Goal: Check status: Check status

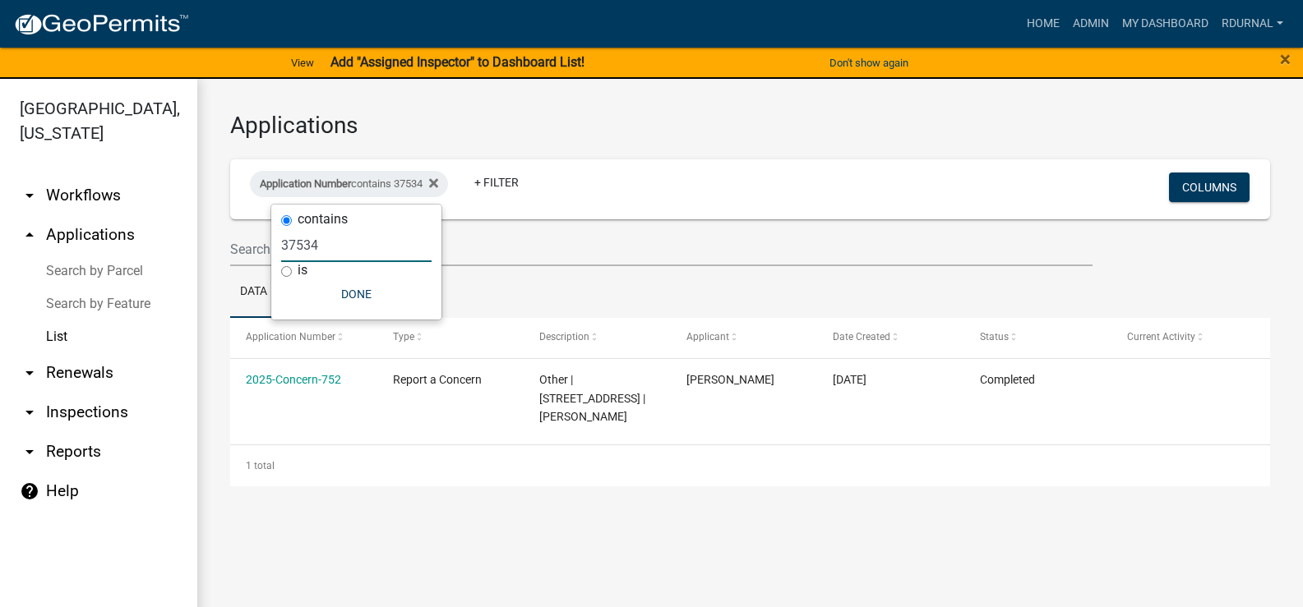
click at [330, 251] on input "37534" at bounding box center [356, 246] width 150 height 34
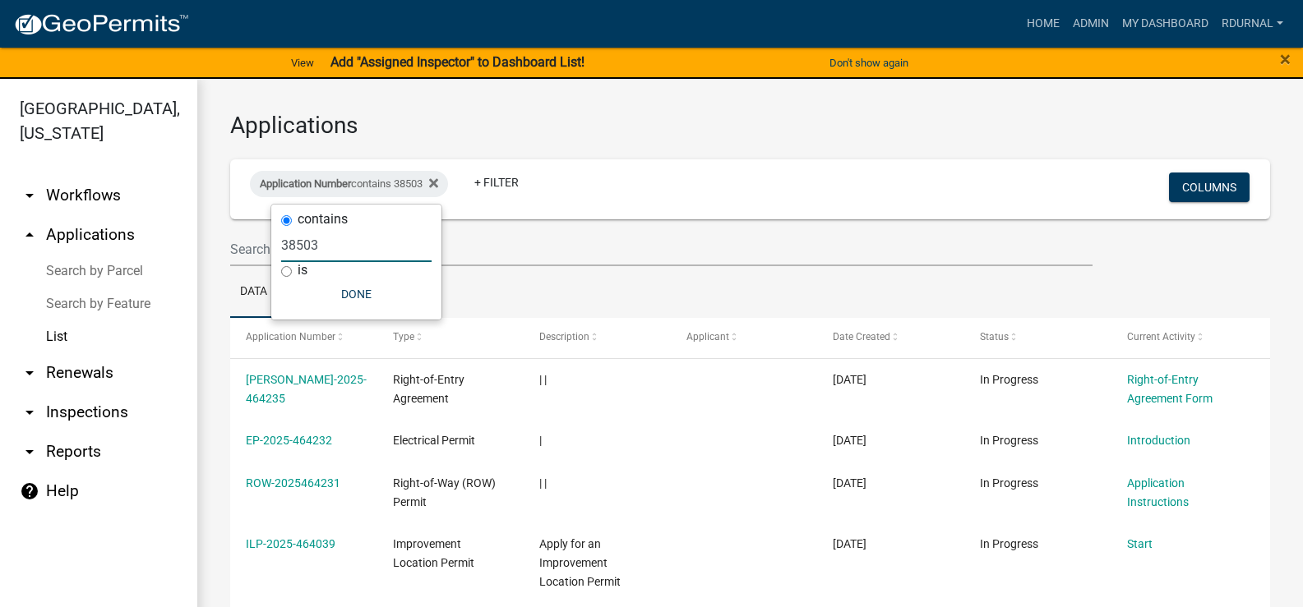
type input "38503"
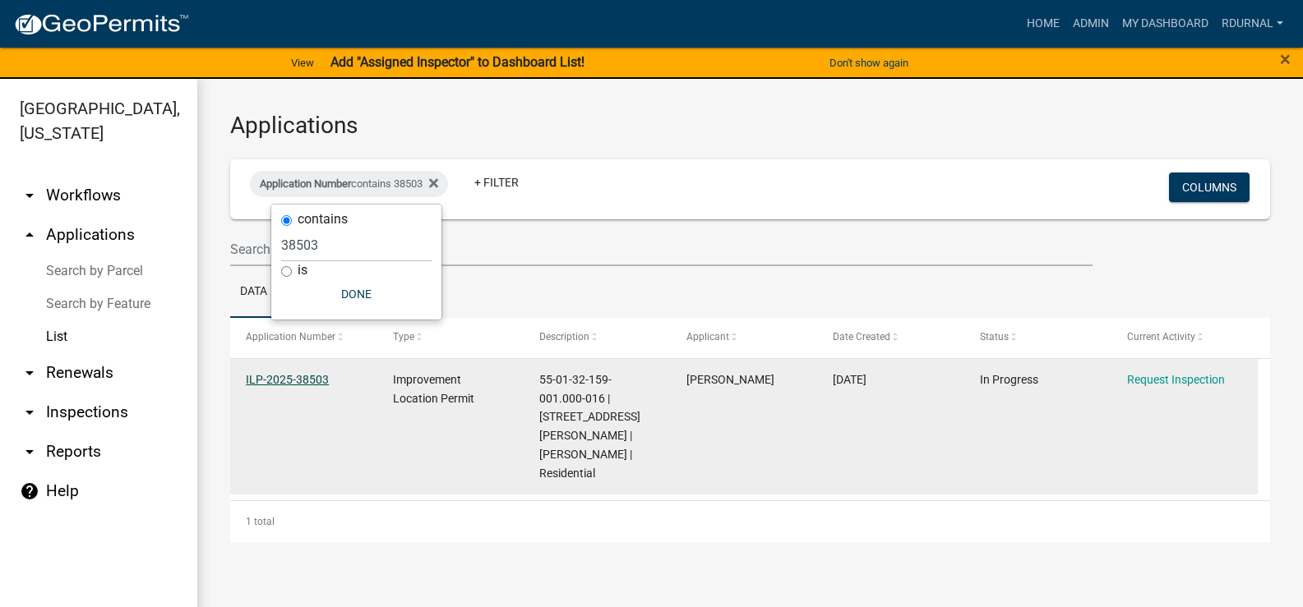
click at [284, 379] on link "ILP-2025-38503" at bounding box center [287, 379] width 83 height 13
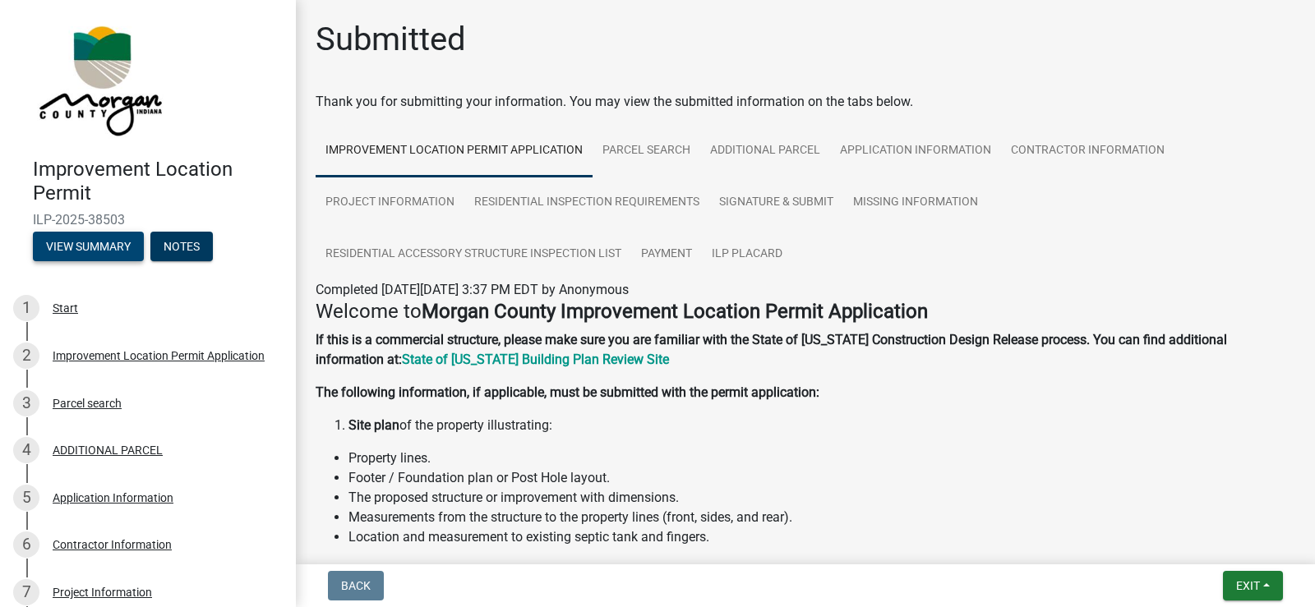
click at [118, 255] on button "View Summary" at bounding box center [88, 247] width 111 height 30
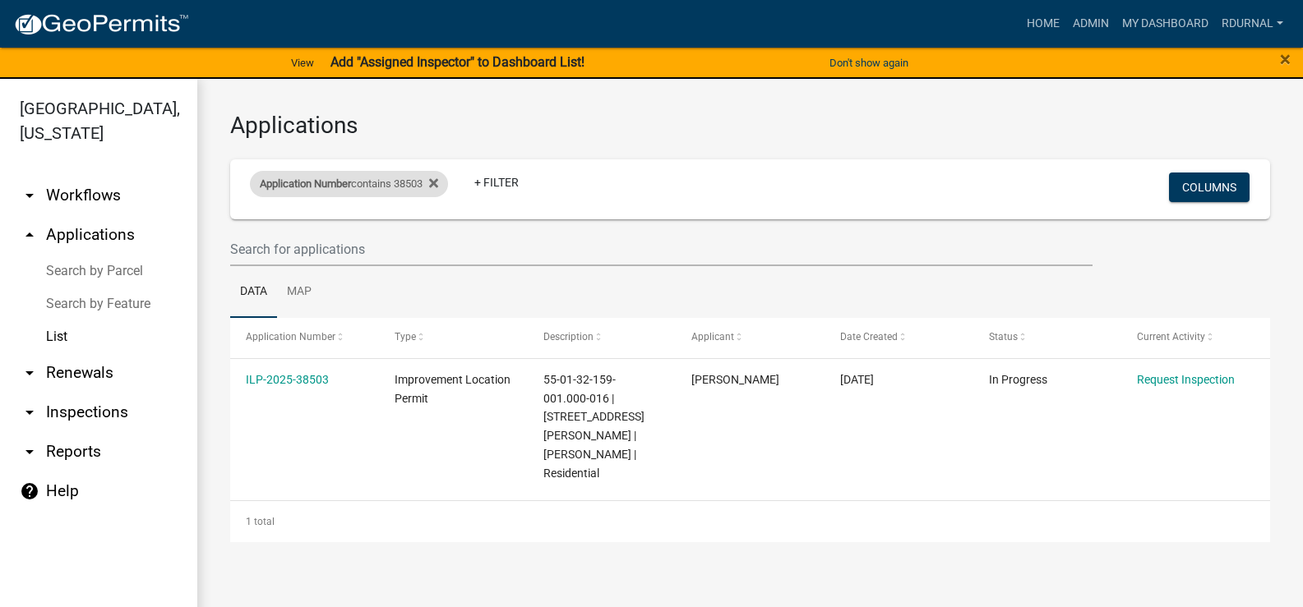
click at [356, 179] on div "Application Number contains 38503" at bounding box center [349, 184] width 198 height 26
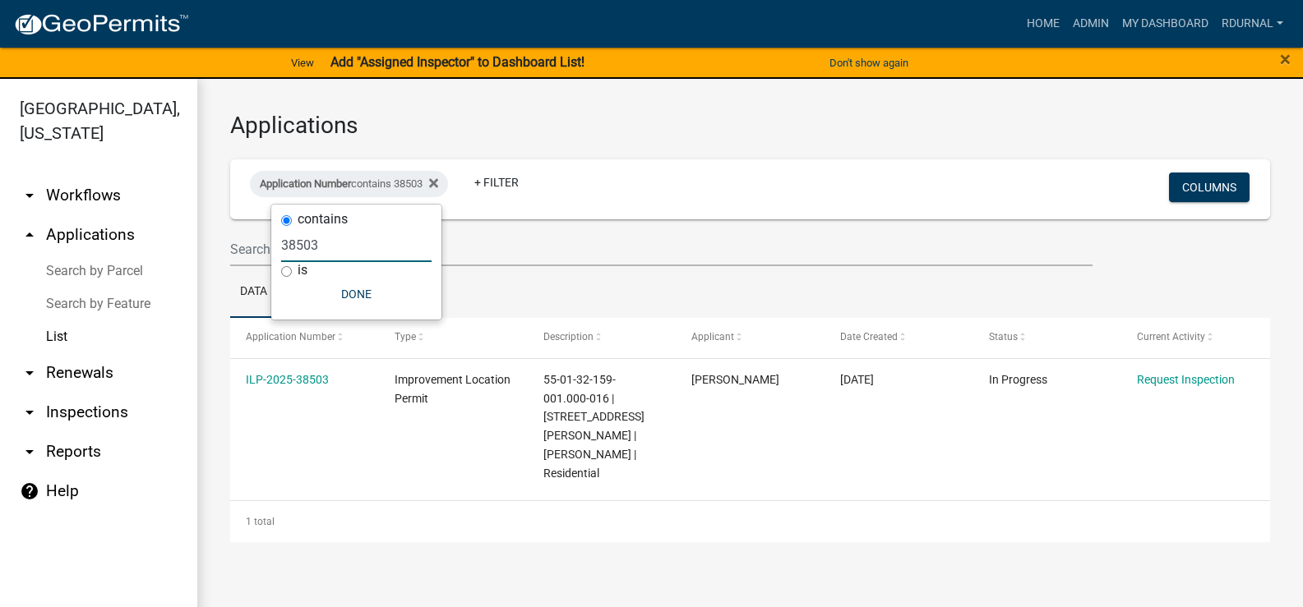
drag, startPoint x: 337, startPoint y: 243, endPoint x: 318, endPoint y: 243, distance: 18.9
click at [318, 243] on input "38503" at bounding box center [356, 246] width 150 height 34
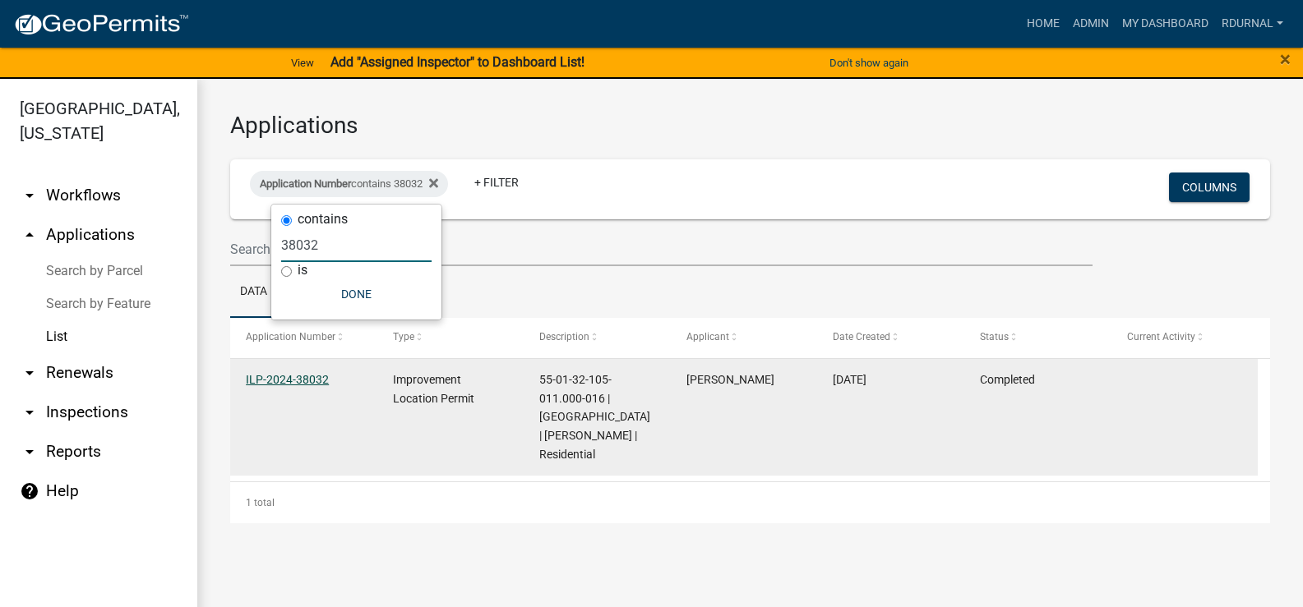
type input "38032"
click at [305, 385] on link "ILP-2024-38032" at bounding box center [287, 379] width 83 height 13
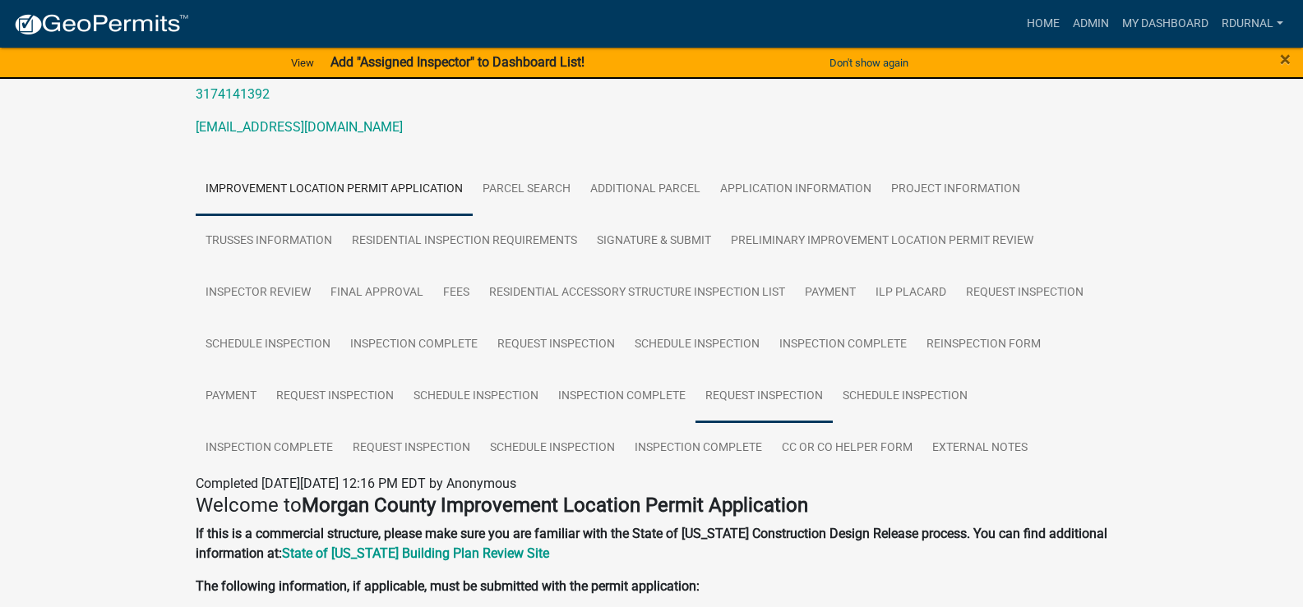
scroll to position [247, 0]
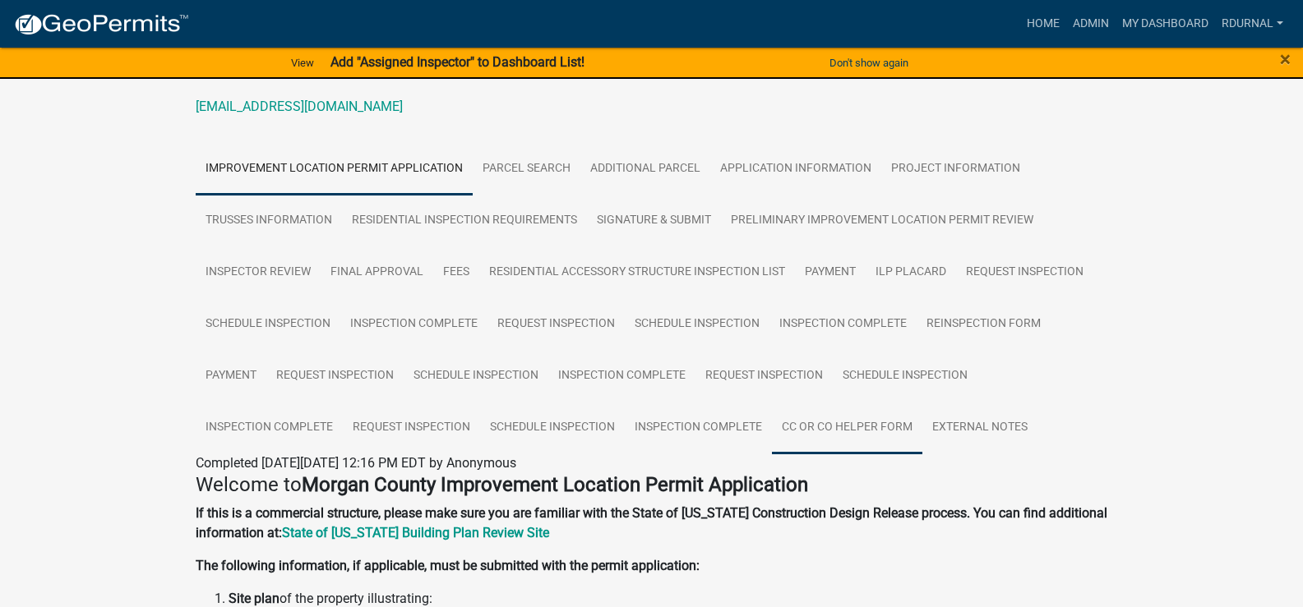
click at [851, 433] on link "CC or CO Helper Form" at bounding box center [847, 428] width 150 height 53
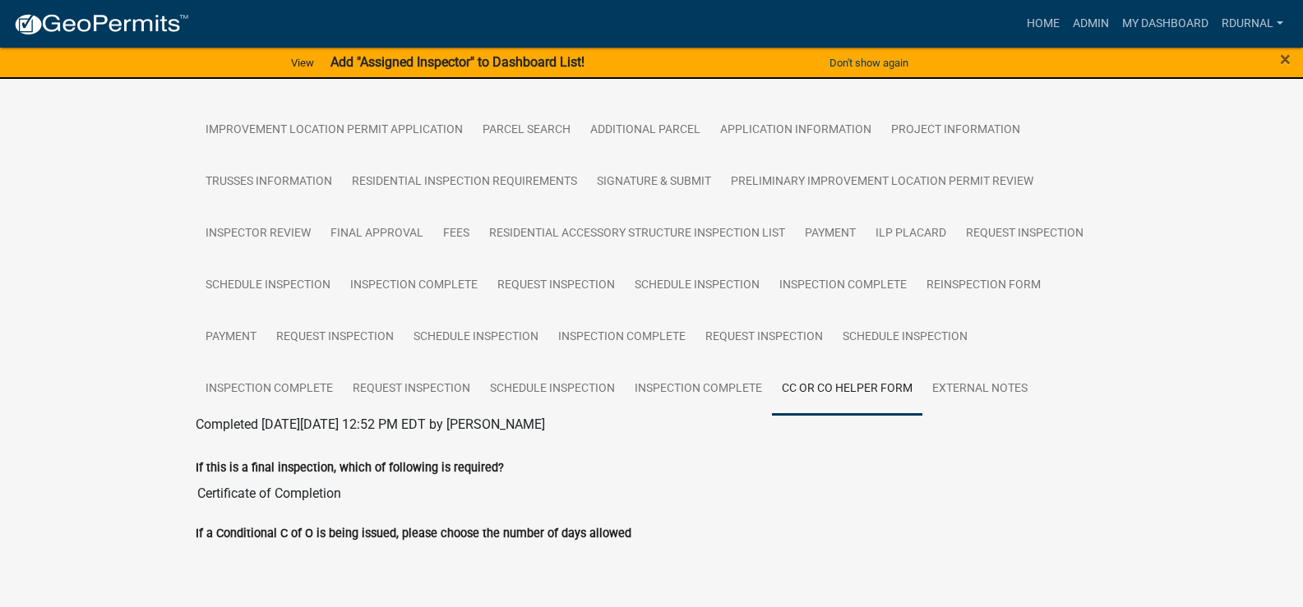
scroll to position [307, 0]
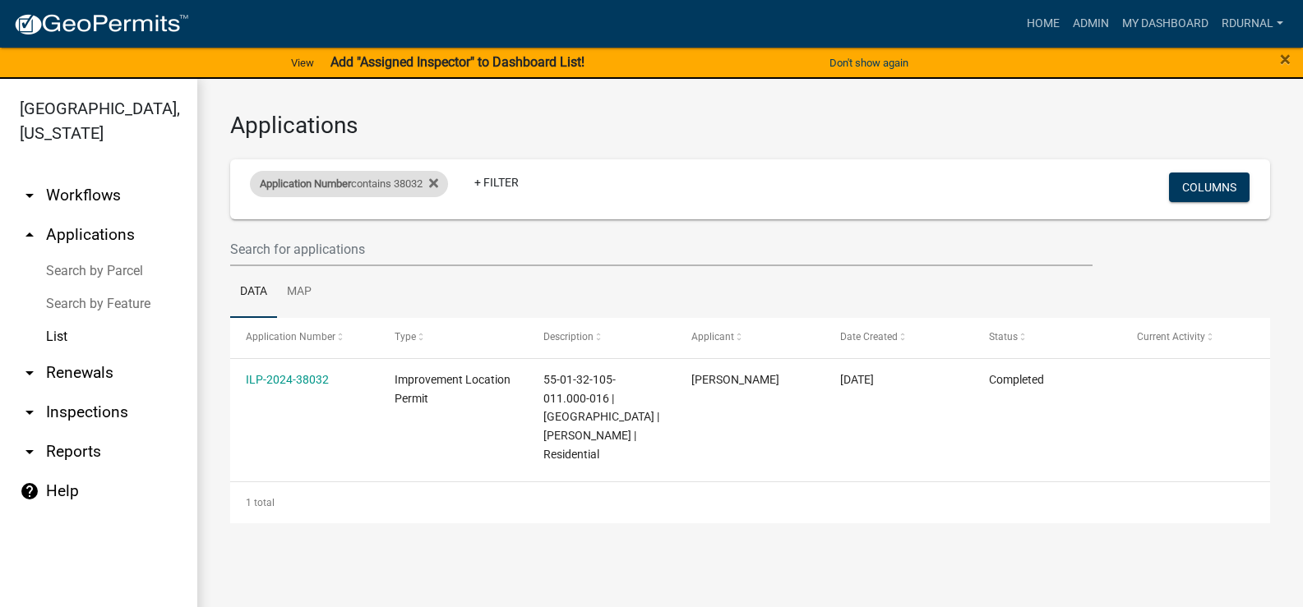
click at [403, 186] on div "Application Number contains 38032" at bounding box center [349, 184] width 198 height 26
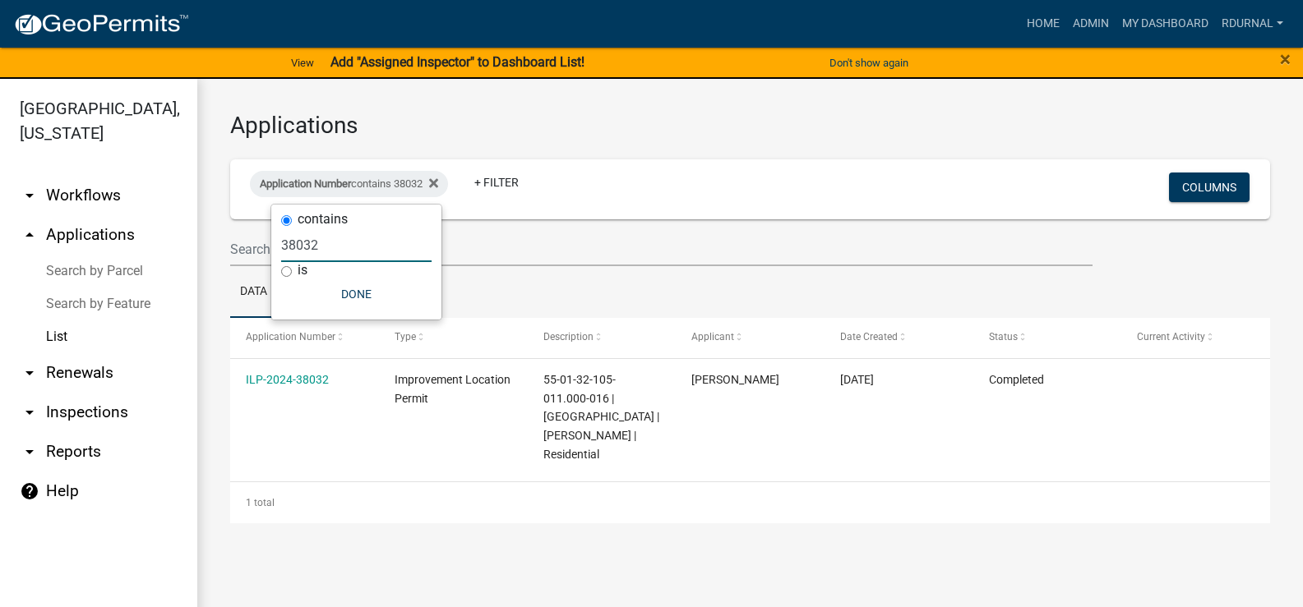
click at [365, 248] on input "38032" at bounding box center [356, 246] width 150 height 34
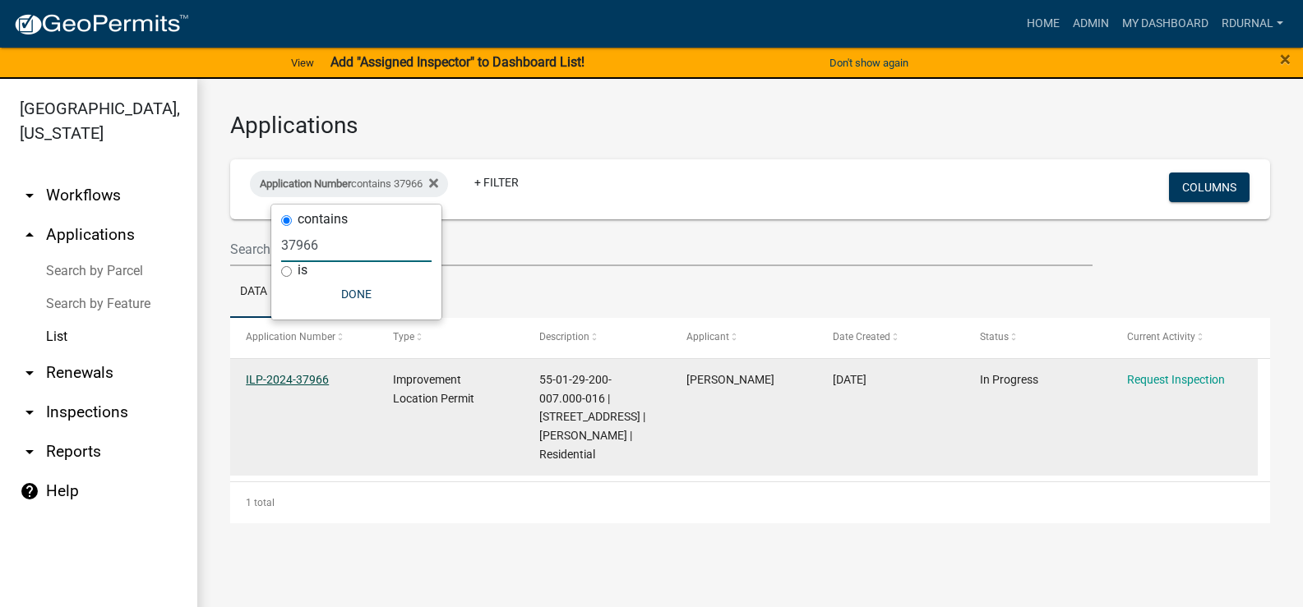
type input "37966"
click at [315, 376] on link "ILP-2024-37966" at bounding box center [287, 379] width 83 height 13
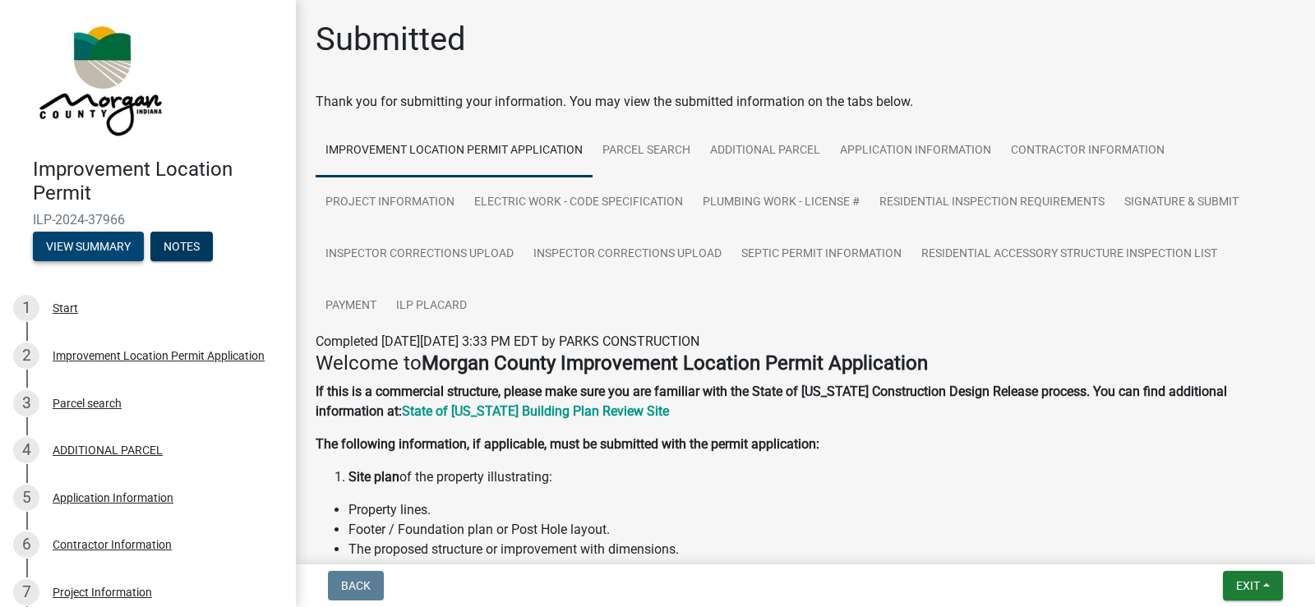
click at [104, 247] on button "View Summary" at bounding box center [88, 247] width 111 height 30
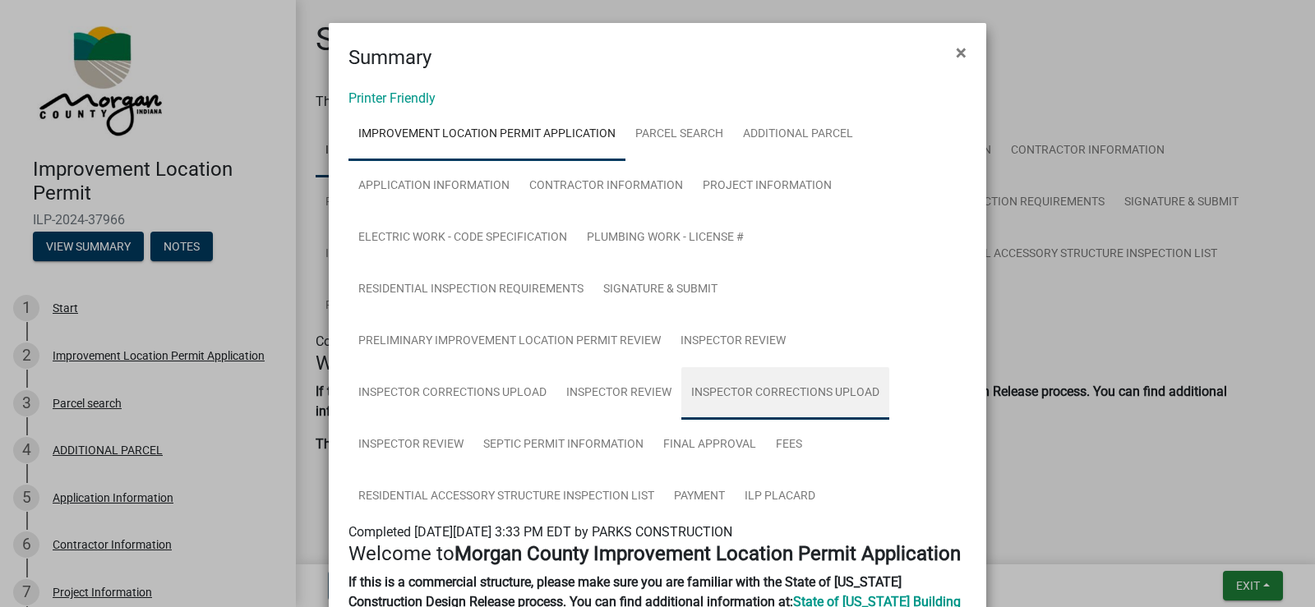
click at [783, 392] on link "Inspector Corrections Upload" at bounding box center [785, 393] width 208 height 53
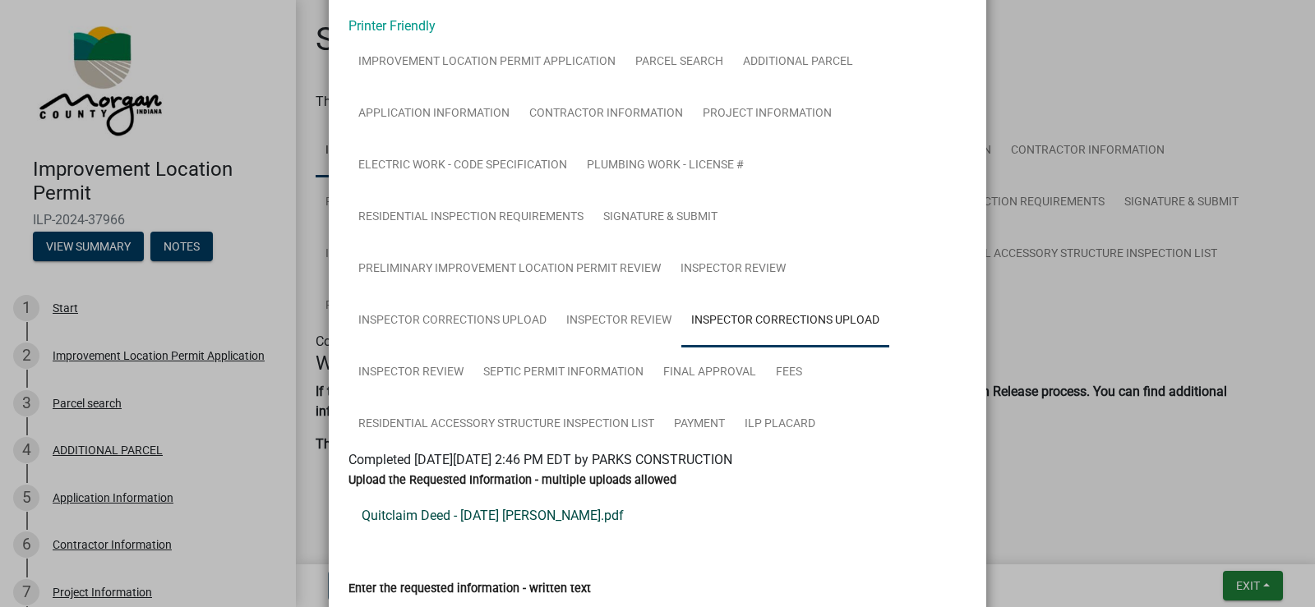
scroll to position [164, 0]
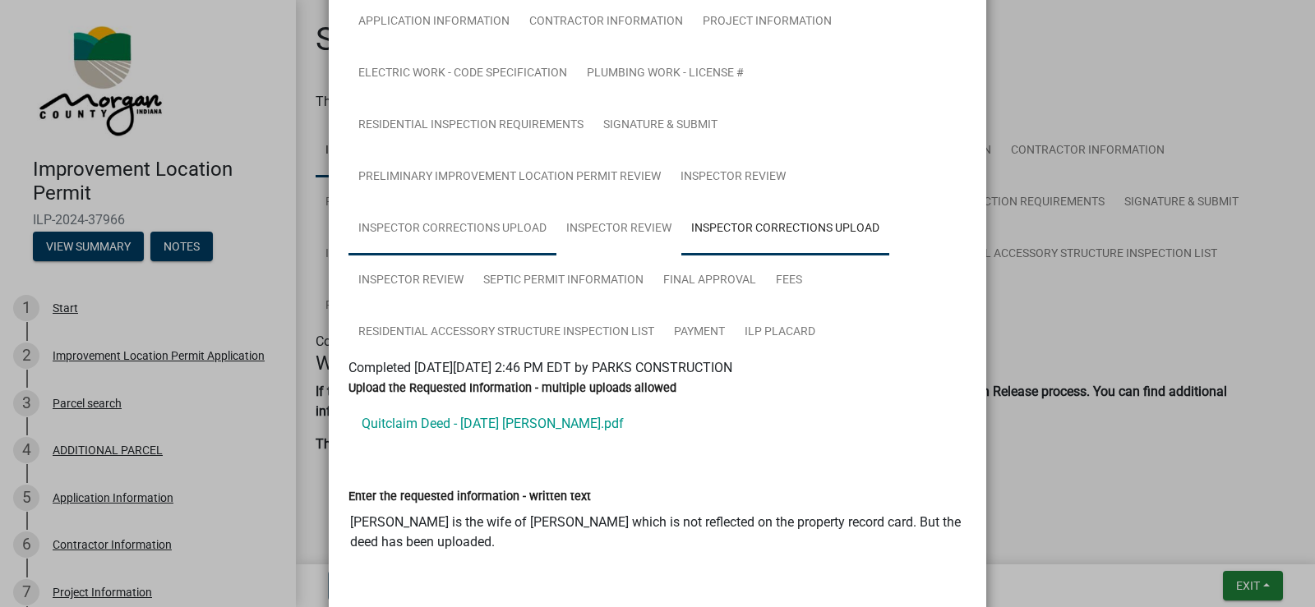
click at [477, 225] on link "Inspector Corrections Upload" at bounding box center [453, 229] width 208 height 53
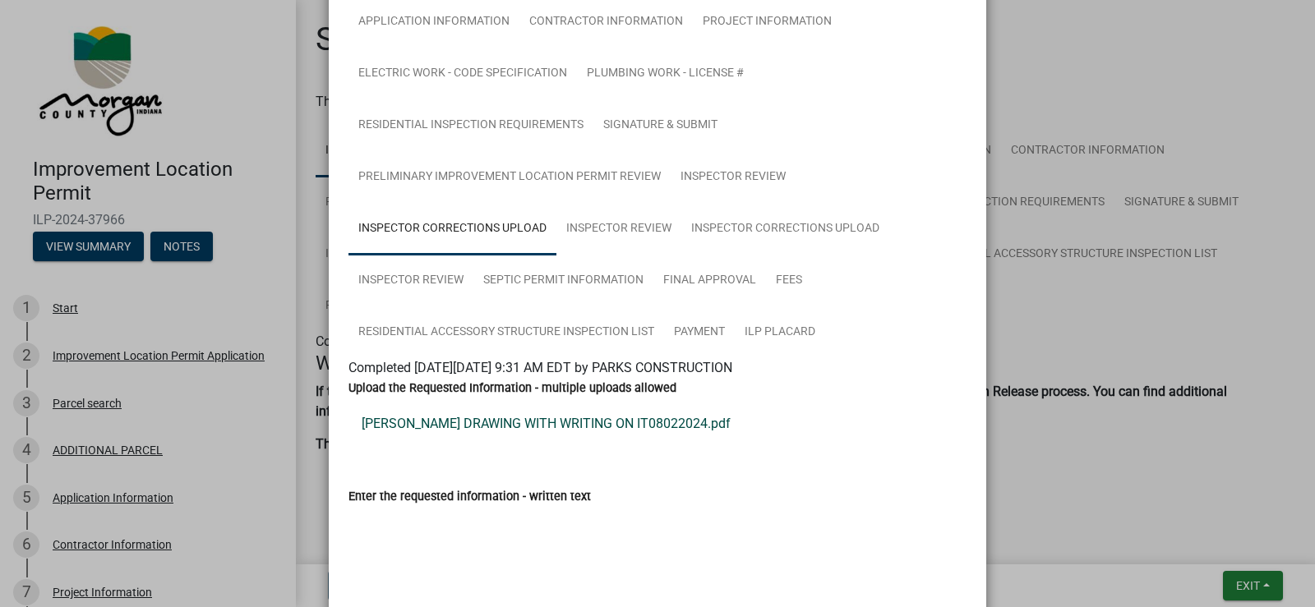
click at [556, 428] on link "[PERSON_NAME] DRAWING WITH WRITING ON IT08022024.pdf" at bounding box center [658, 423] width 618 height 39
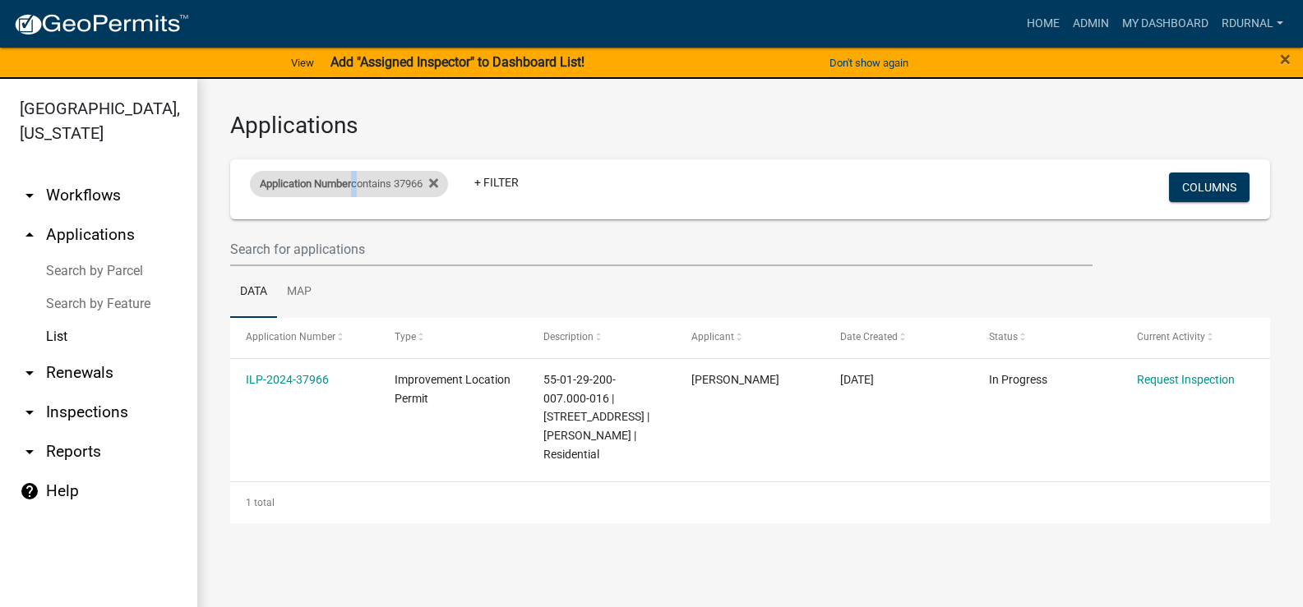
click at [357, 187] on div "Application Number contains 37966" at bounding box center [349, 184] width 198 height 26
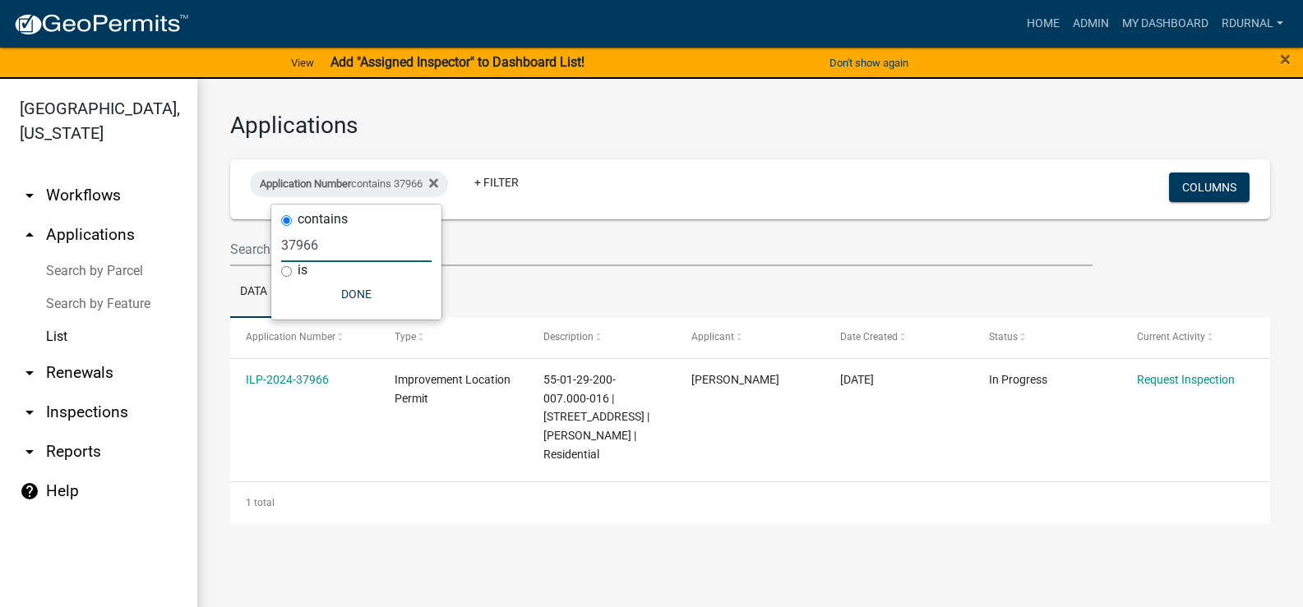
click at [352, 246] on input "37966" at bounding box center [356, 246] width 150 height 34
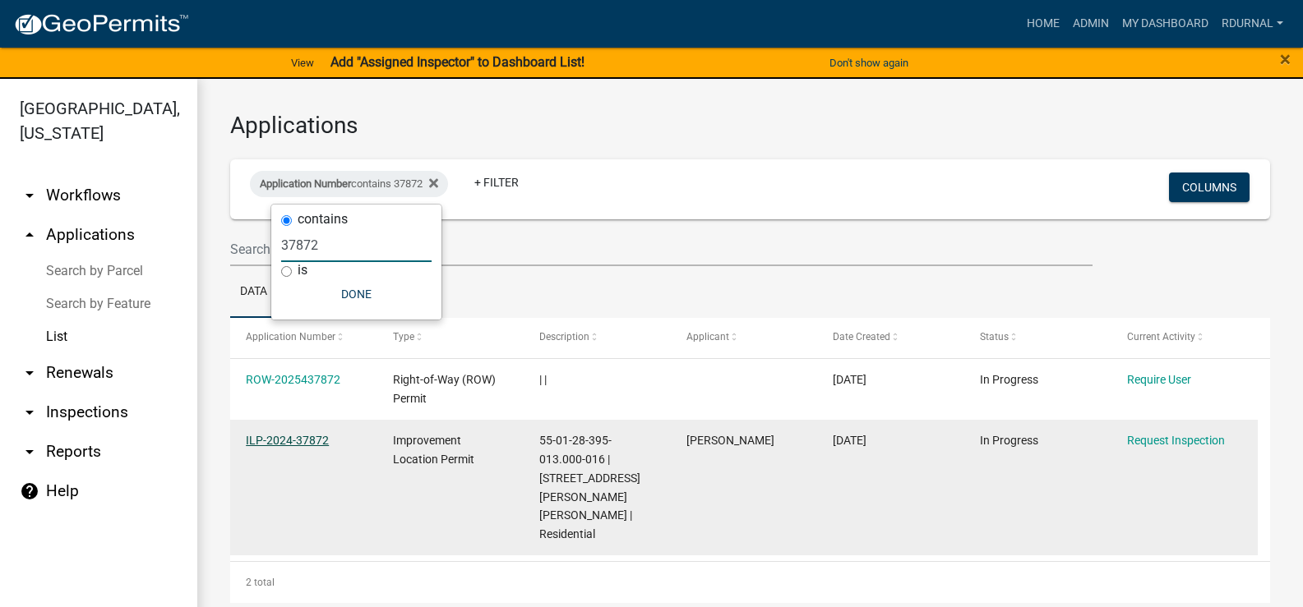
type input "37872"
click at [302, 438] on link "ILP-2024-37872" at bounding box center [287, 440] width 83 height 13
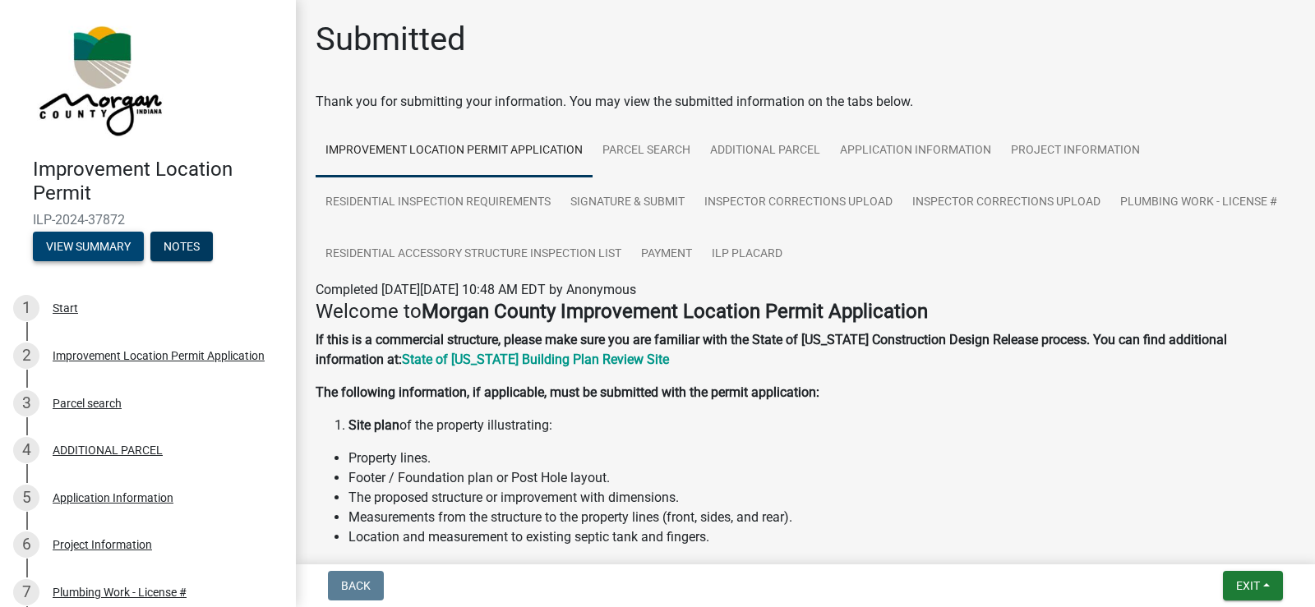
click at [83, 238] on button "View Summary" at bounding box center [88, 247] width 111 height 30
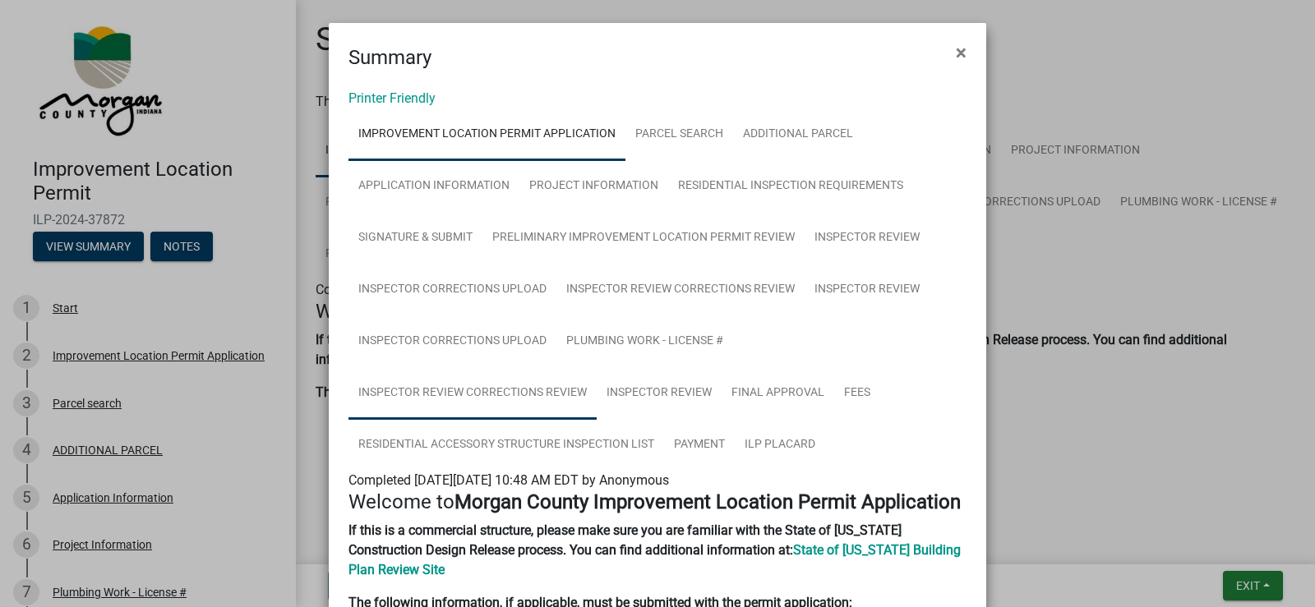
click at [482, 386] on link "Inspector Review Corrections Review" at bounding box center [473, 393] width 248 height 53
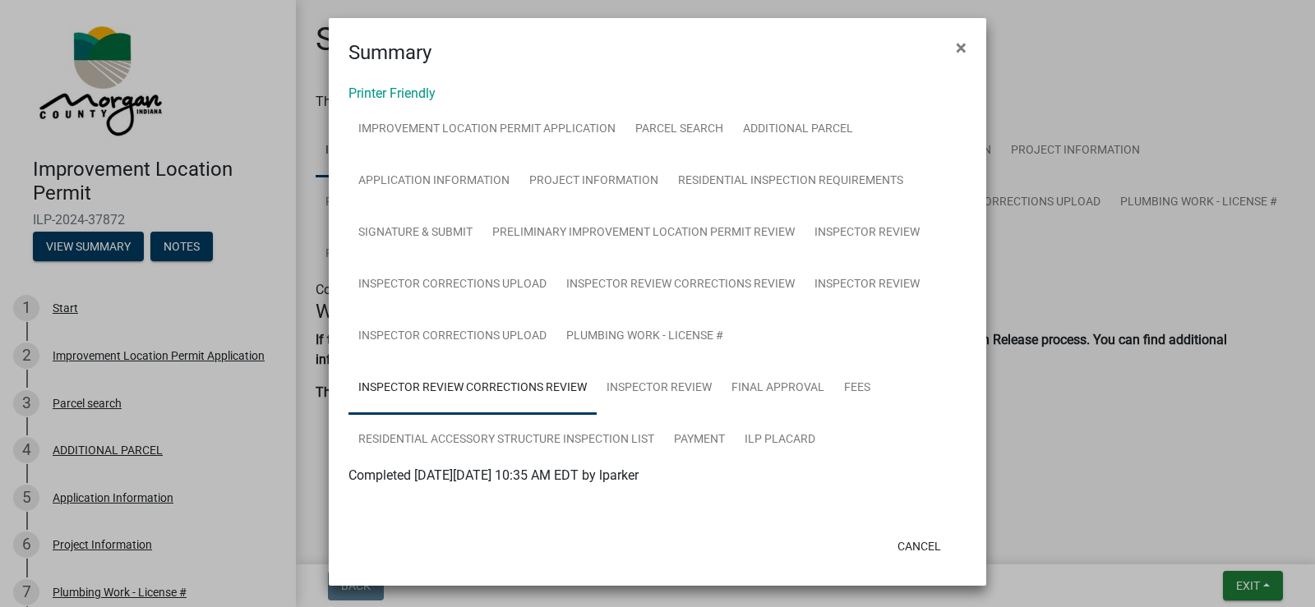
scroll to position [7, 0]
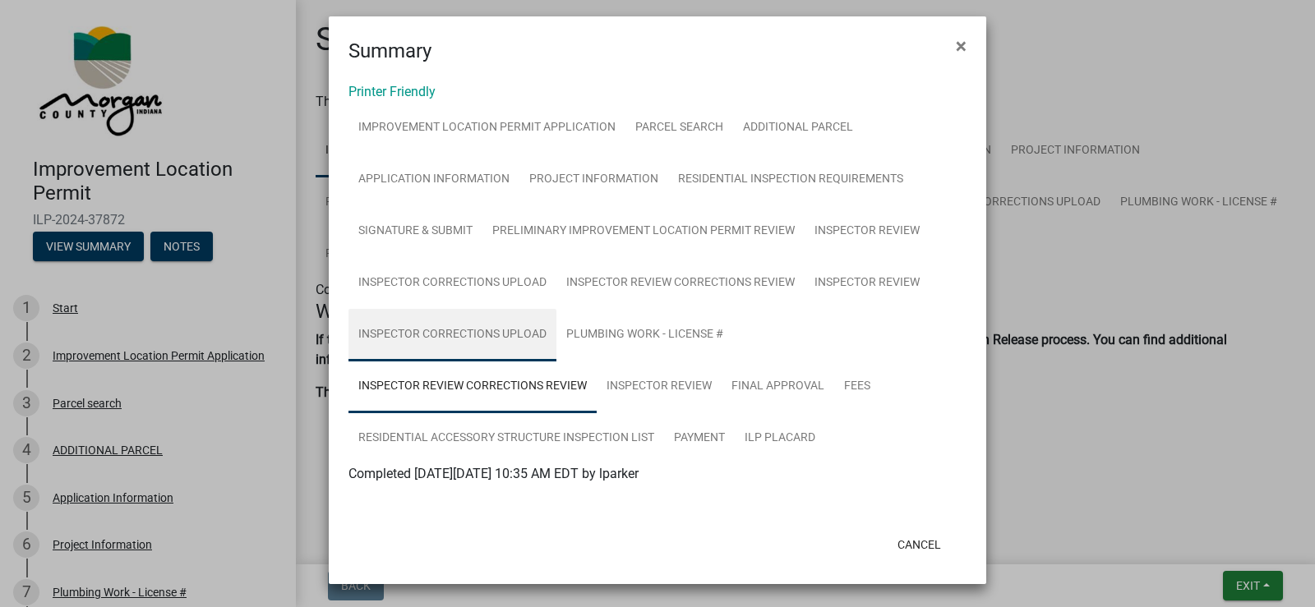
click at [514, 335] on link "Inspector Corrections Upload" at bounding box center [453, 335] width 208 height 53
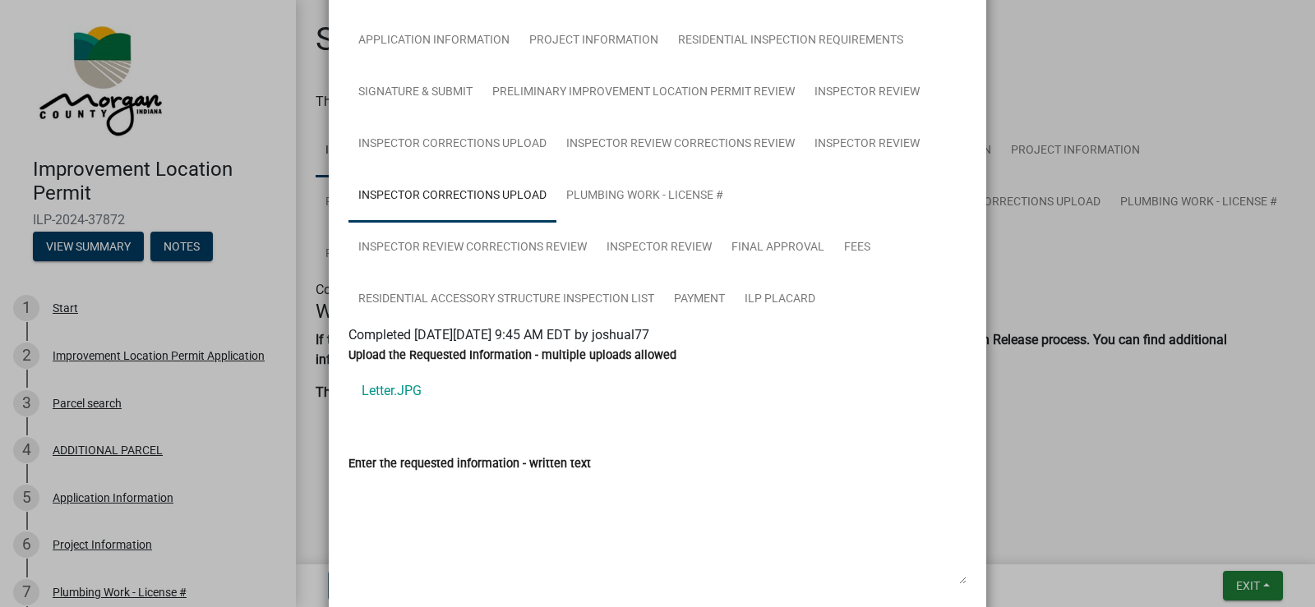
scroll to position [171, 0]
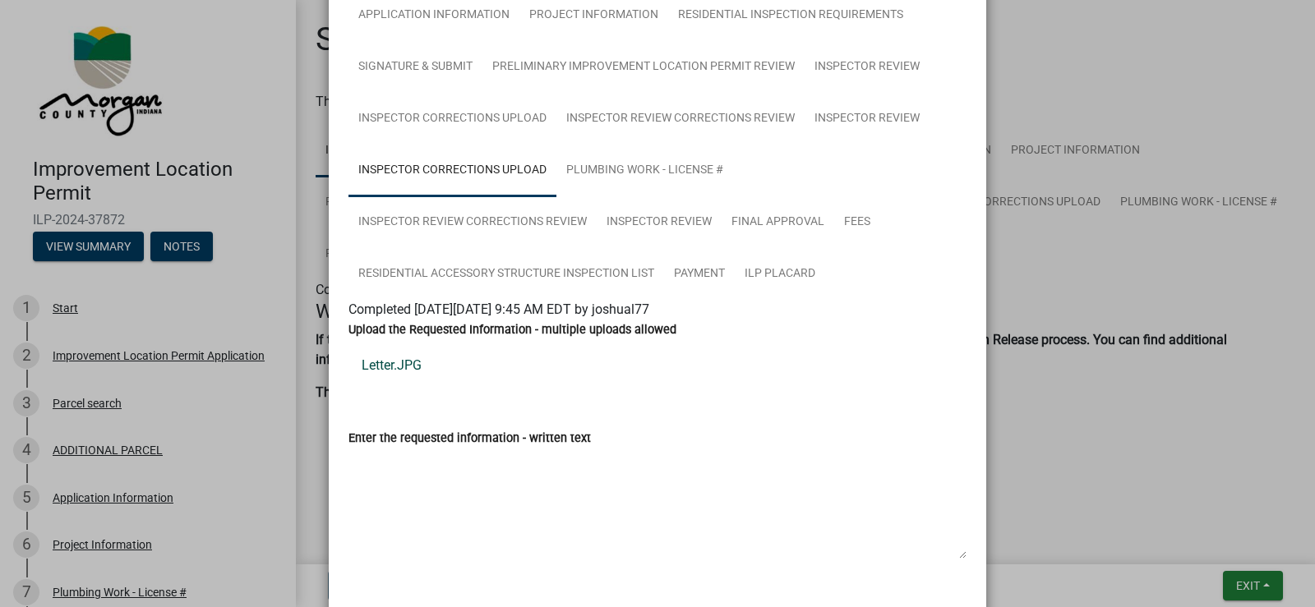
click at [404, 367] on link "Letter.JPG" at bounding box center [658, 365] width 618 height 39
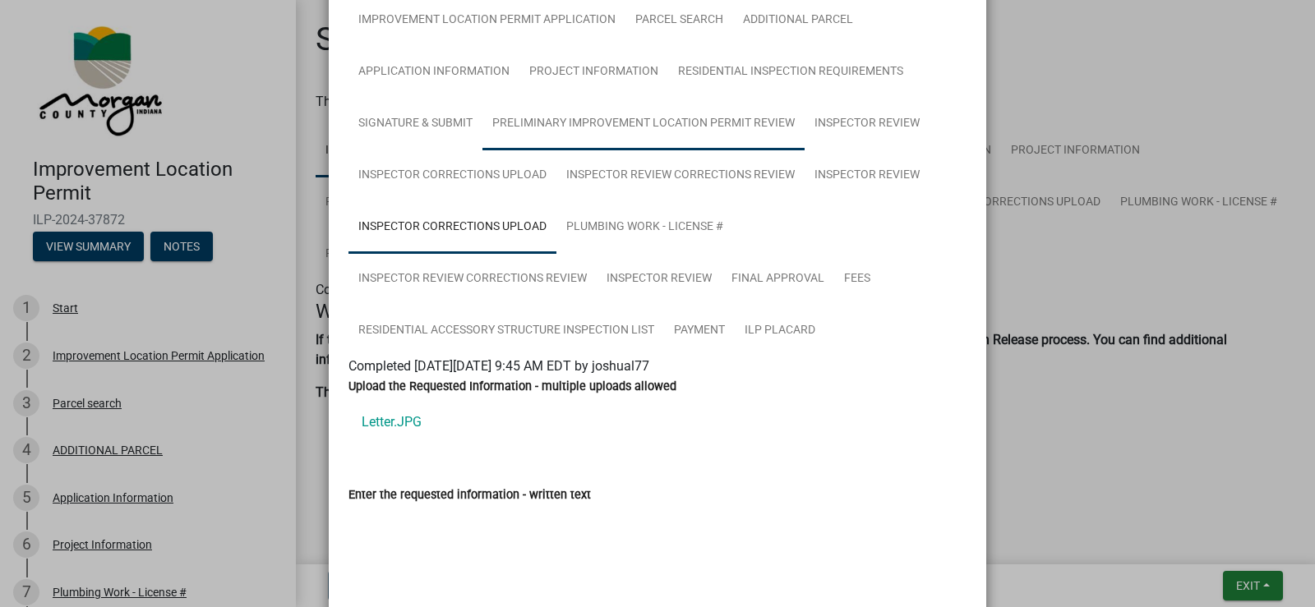
scroll to position [89, 0]
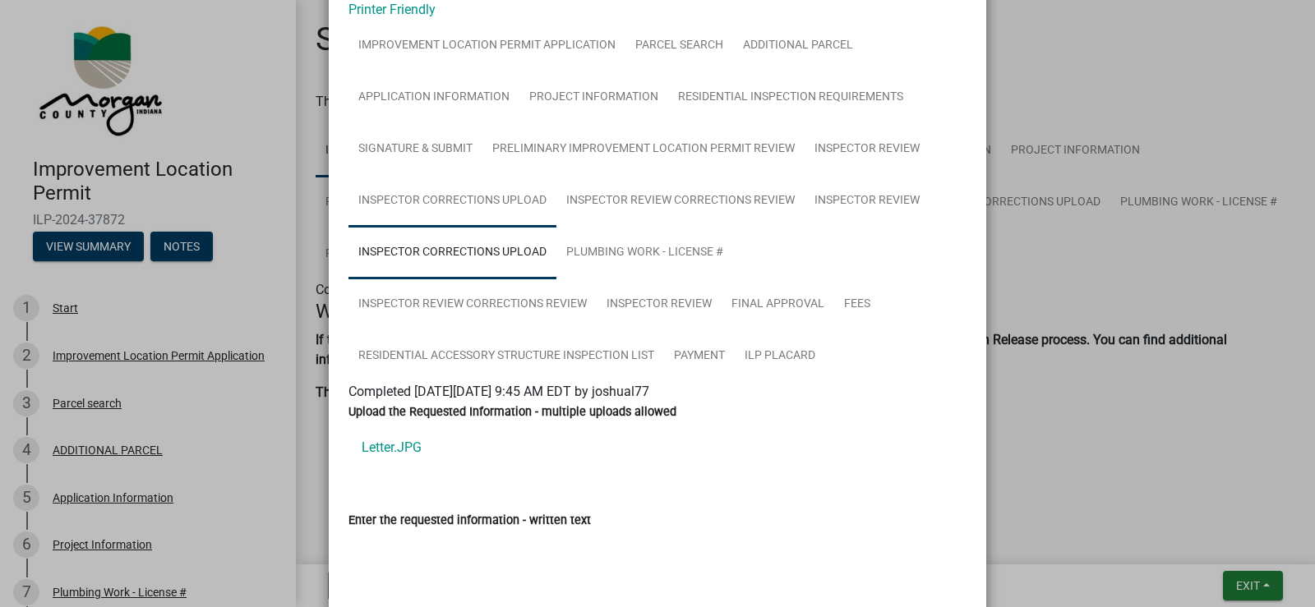
click at [492, 202] on link "Inspector Corrections Upload" at bounding box center [453, 201] width 208 height 53
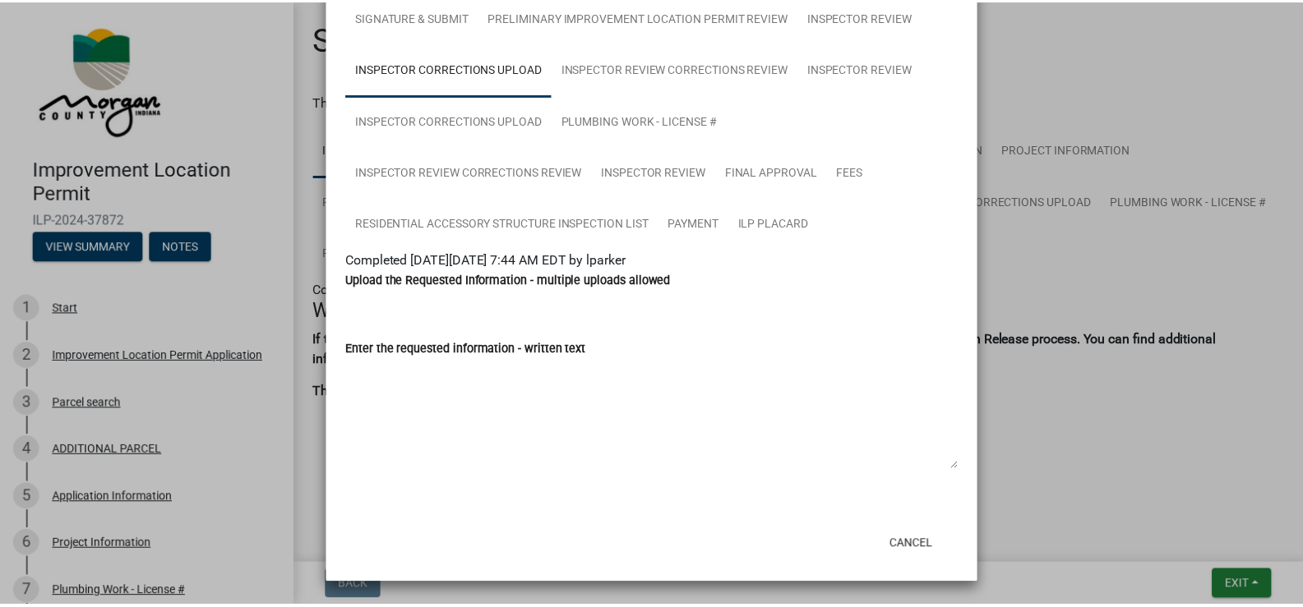
scroll to position [0, 0]
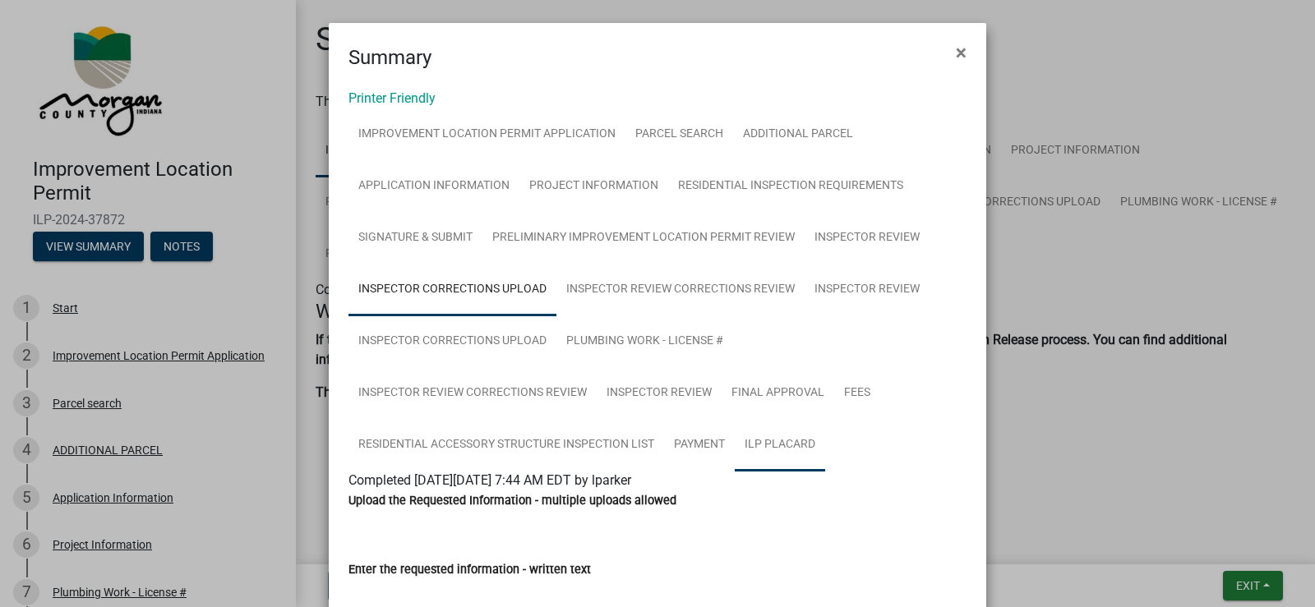
click at [793, 448] on link "ILP Placard" at bounding box center [780, 445] width 90 height 53
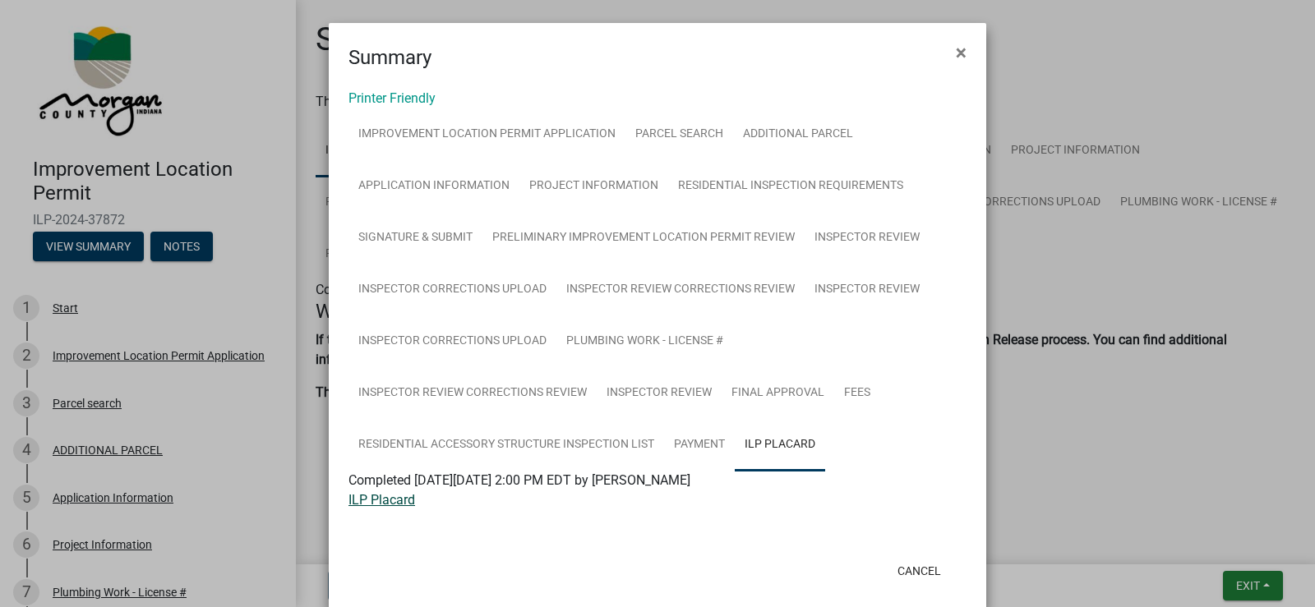
click at [398, 502] on link "ILP Placard" at bounding box center [382, 500] width 67 height 16
click at [959, 46] on span "×" at bounding box center [961, 52] width 11 height 23
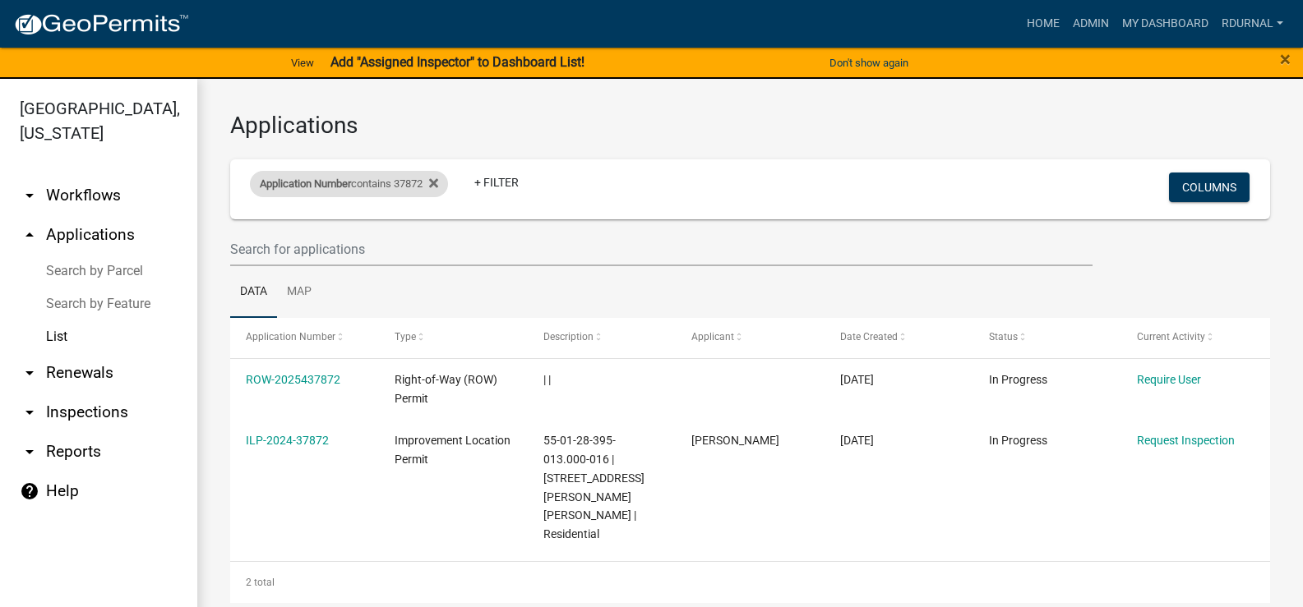
click at [401, 179] on div "Application Number contains 37872" at bounding box center [349, 184] width 198 height 26
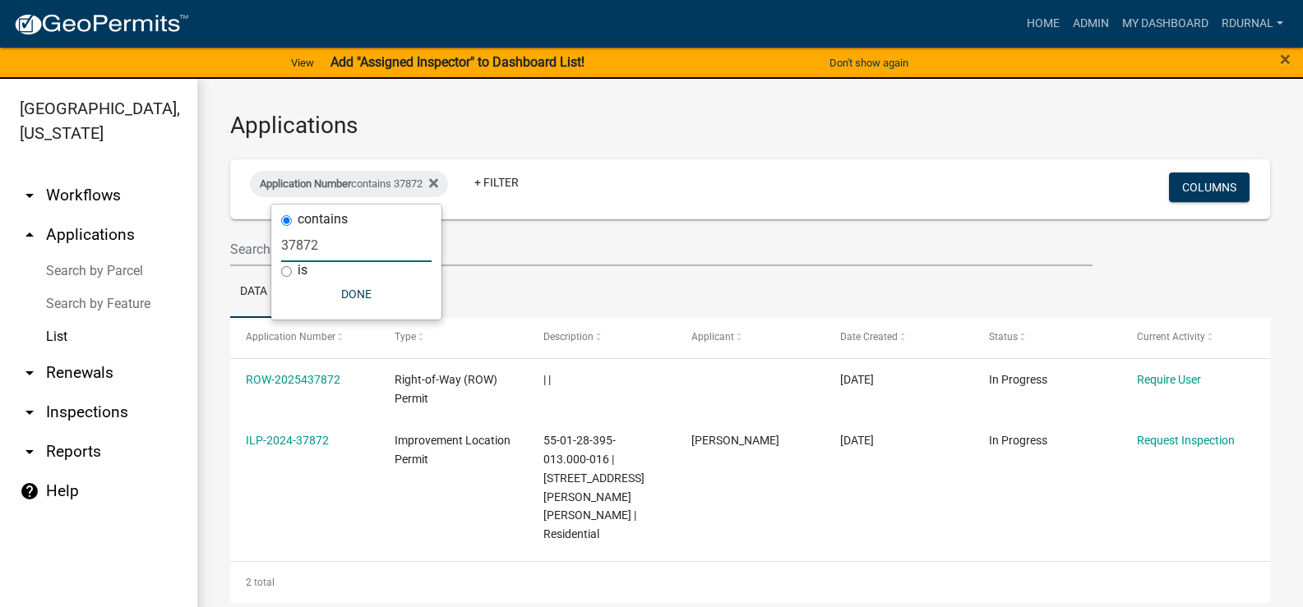
click at [369, 252] on input "37872" at bounding box center [356, 246] width 150 height 34
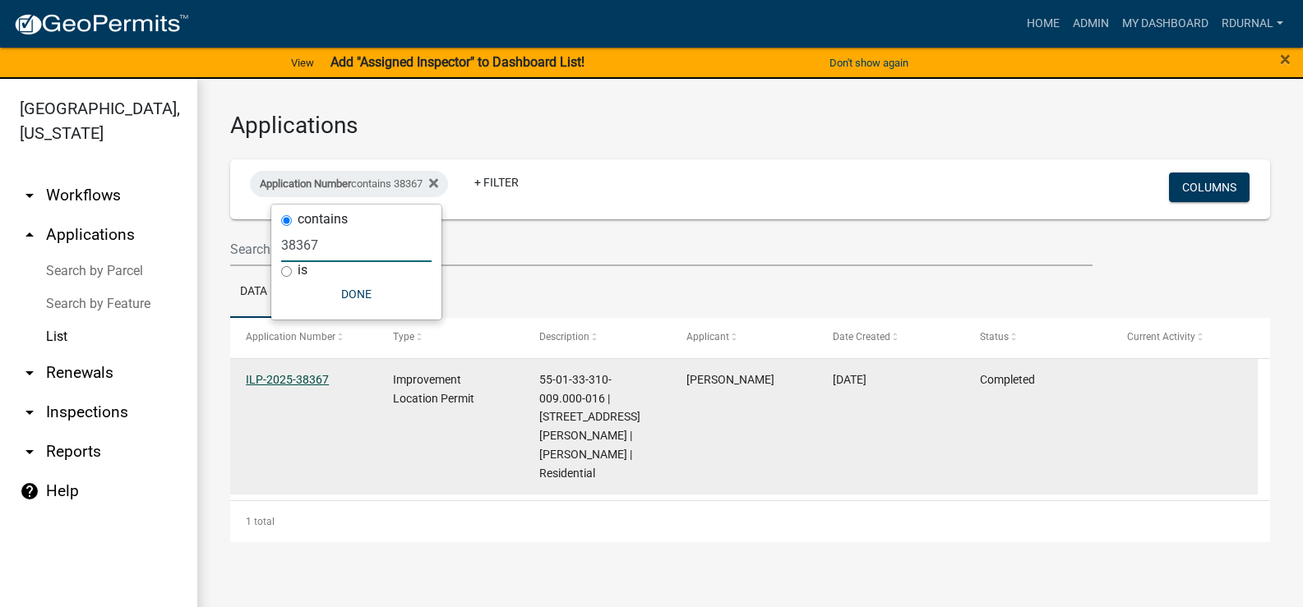
type input "38367"
click at [312, 377] on link "ILP-2025-38367" at bounding box center [287, 379] width 83 height 13
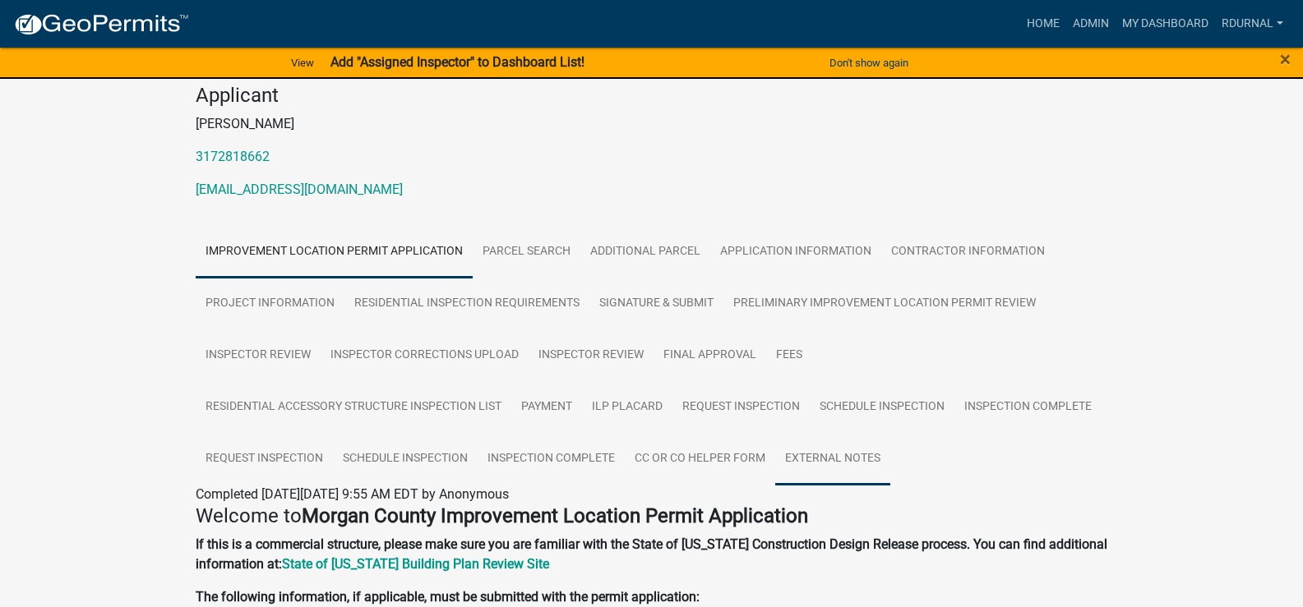
scroll to position [247, 0]
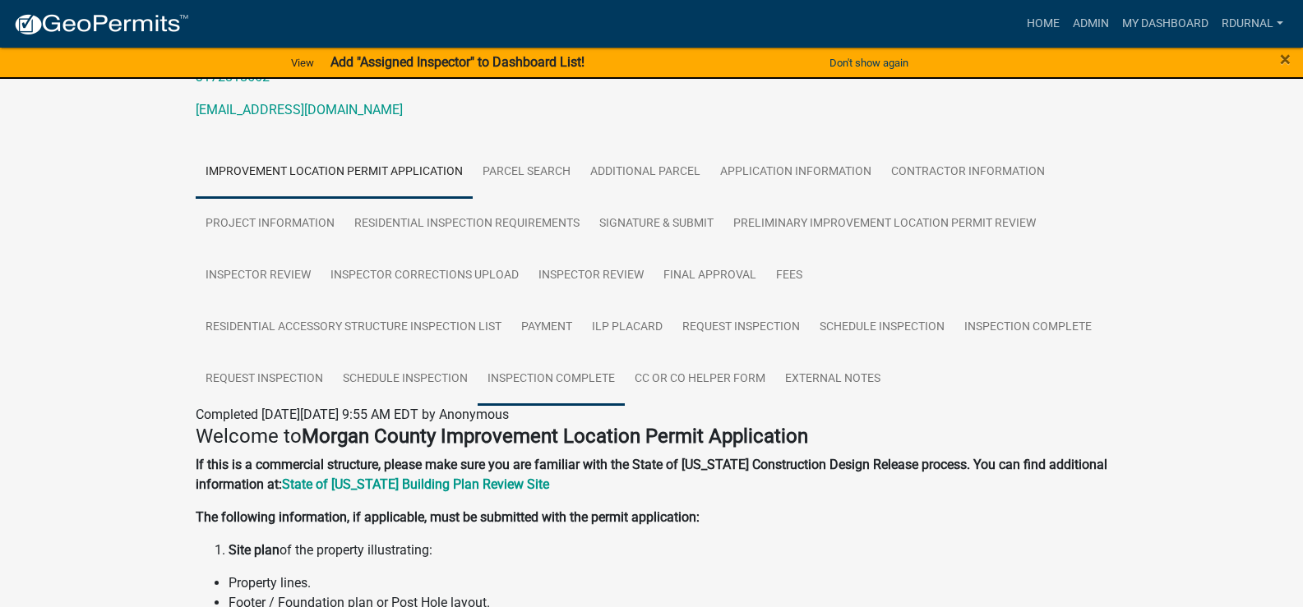
click at [537, 367] on link "Inspection Complete" at bounding box center [551, 379] width 147 height 53
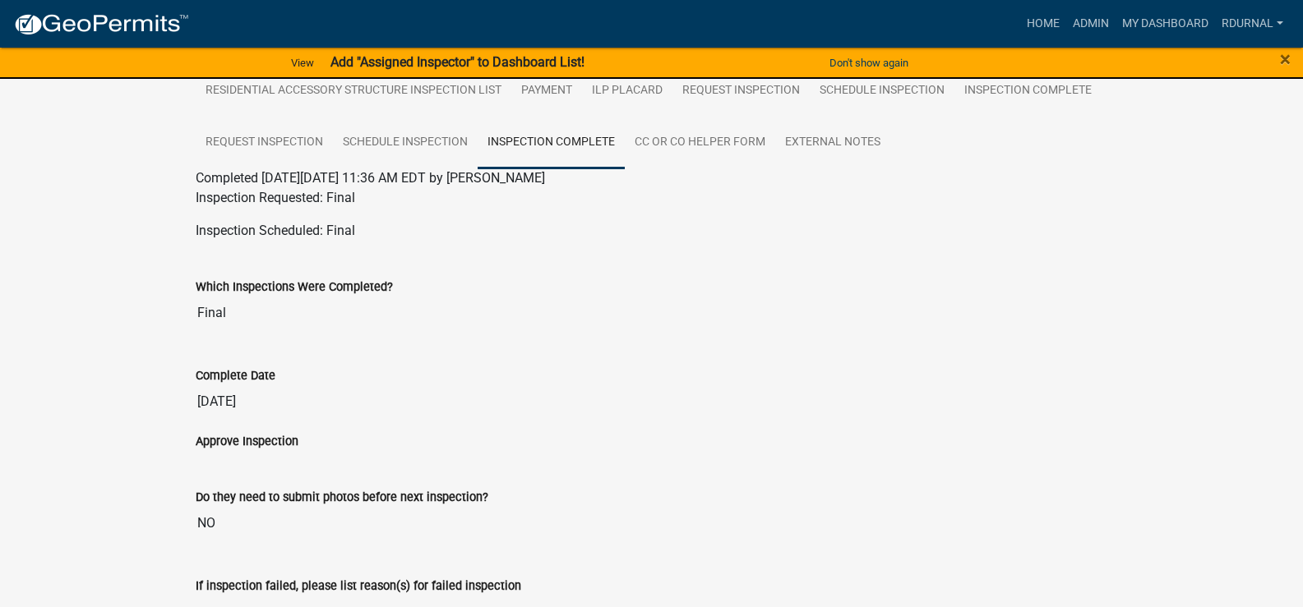
scroll to position [329, 0]
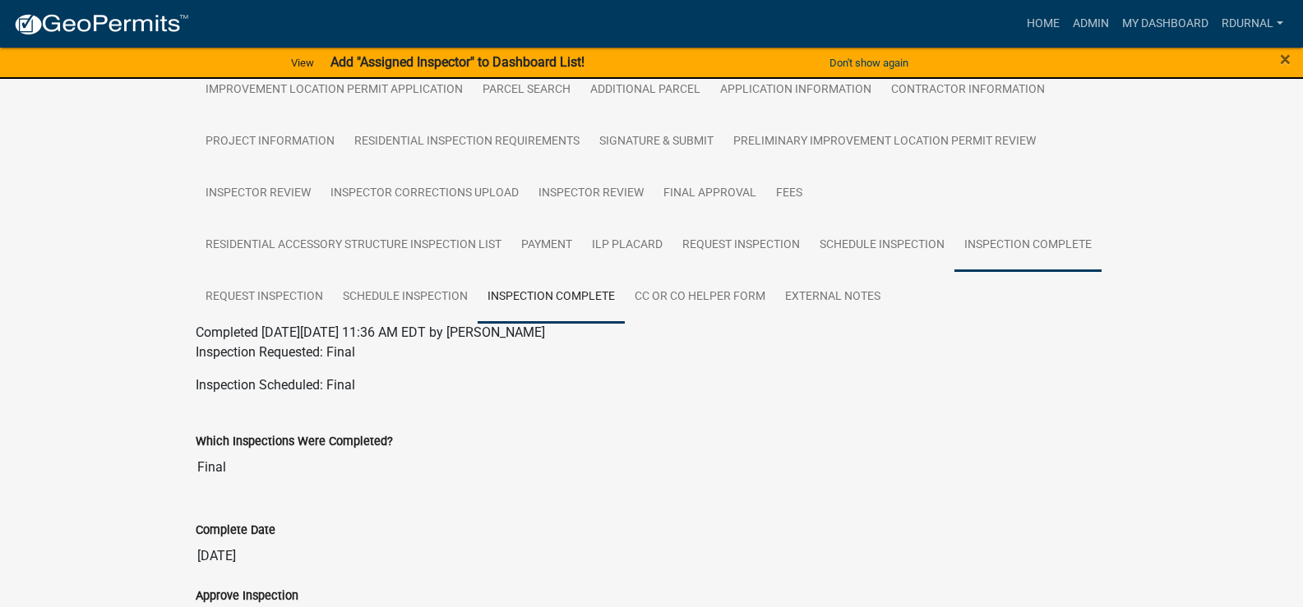
click at [1055, 236] on link "Inspection Complete" at bounding box center [1027, 245] width 147 height 53
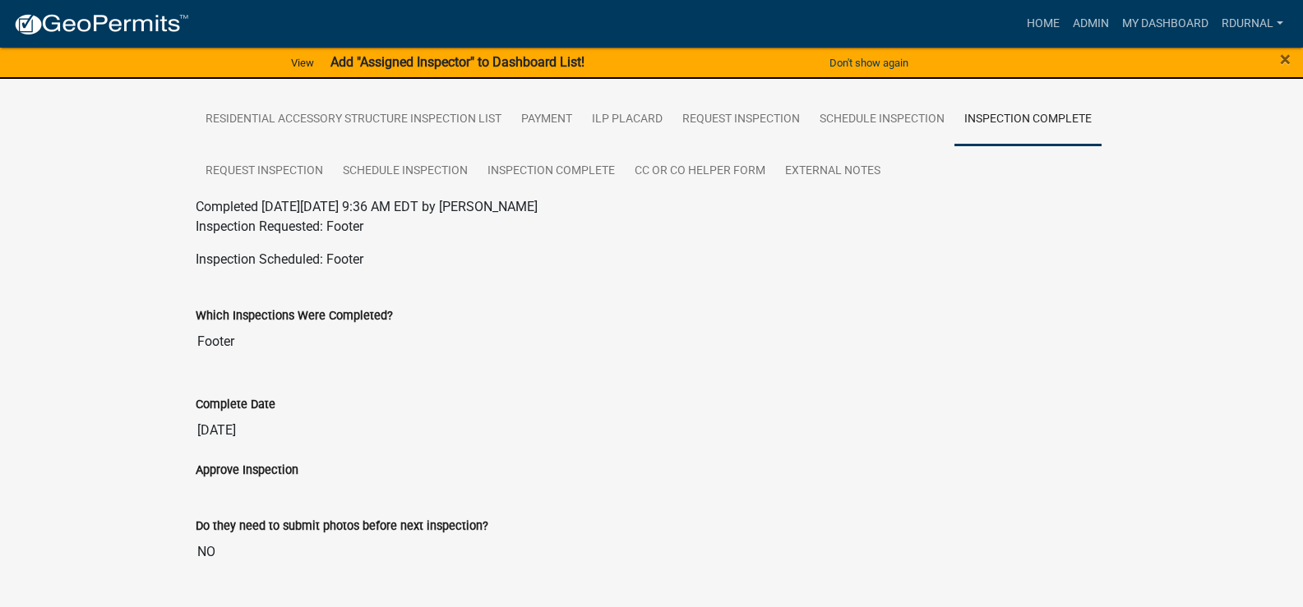
scroll to position [212, 0]
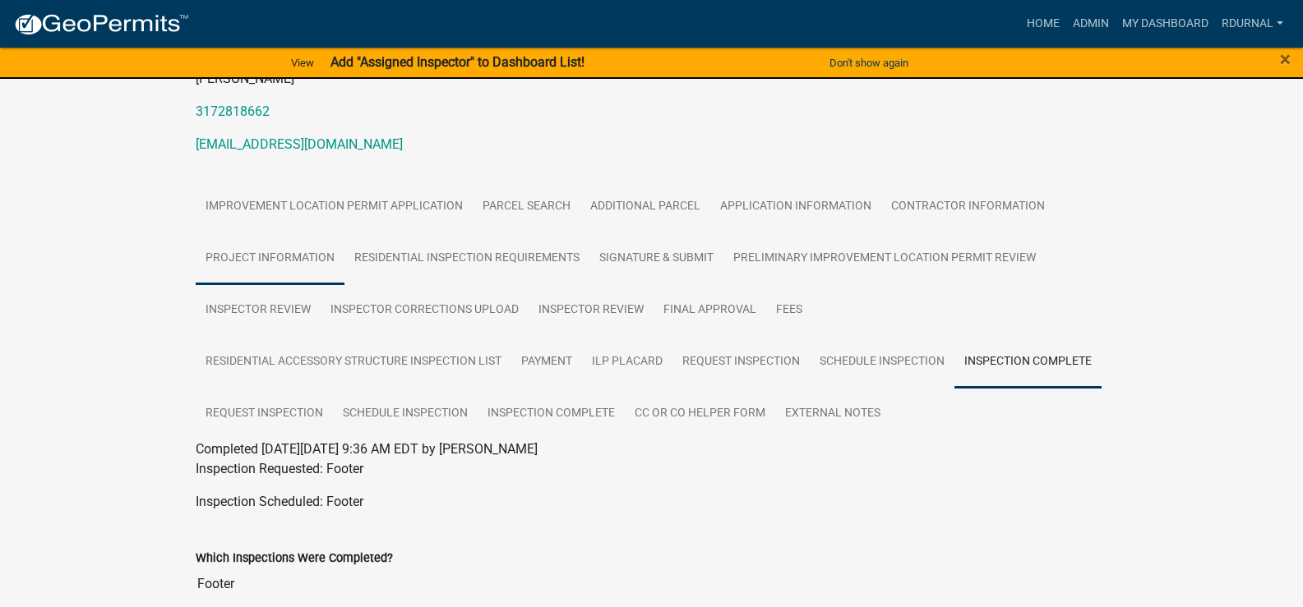
click at [303, 256] on link "Project Information" at bounding box center [270, 259] width 149 height 53
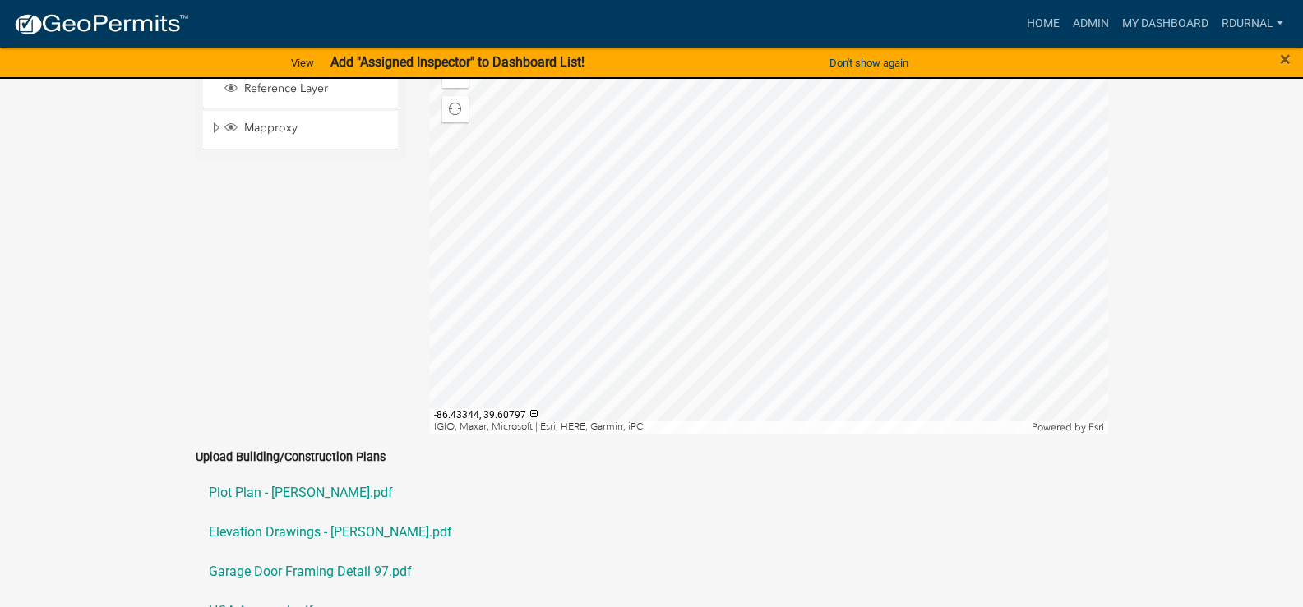
scroll to position [3582, 0]
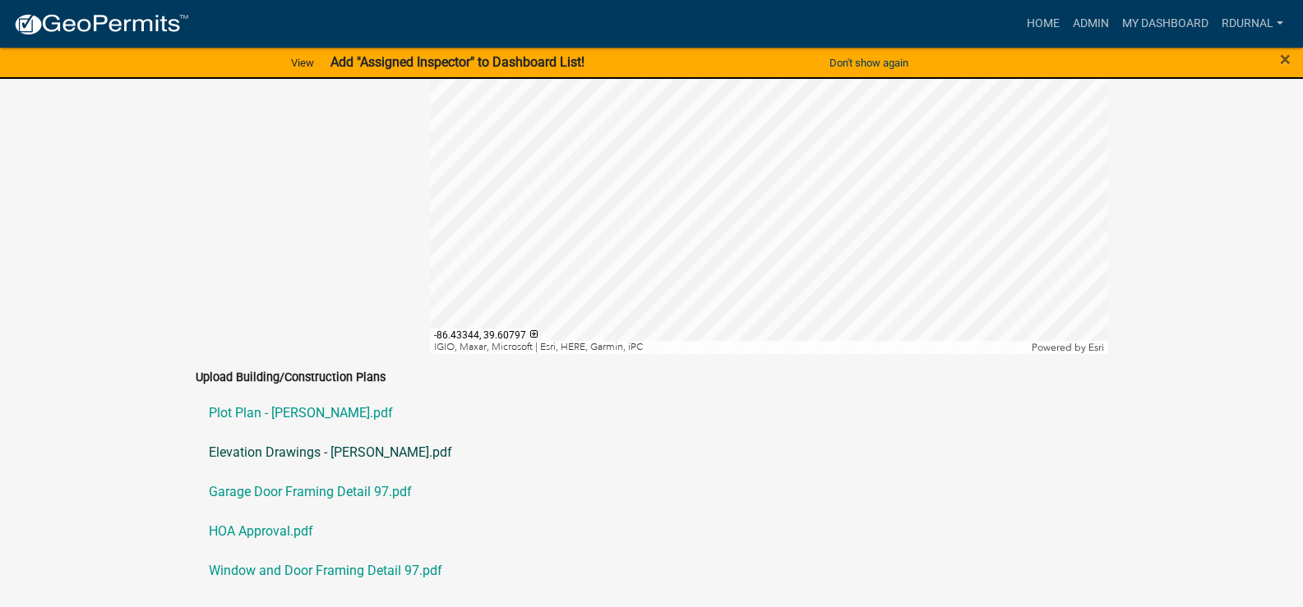
click at [308, 433] on link "Elevation Drawings - [PERSON_NAME].pdf" at bounding box center [652, 452] width 912 height 39
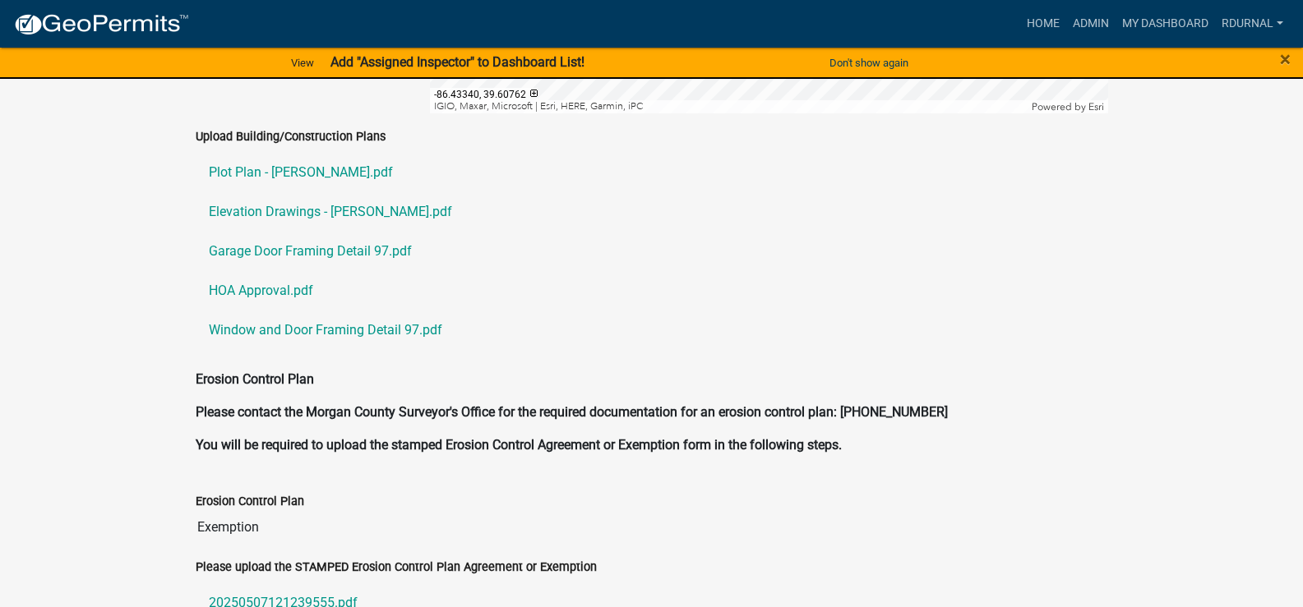
scroll to position [3829, 0]
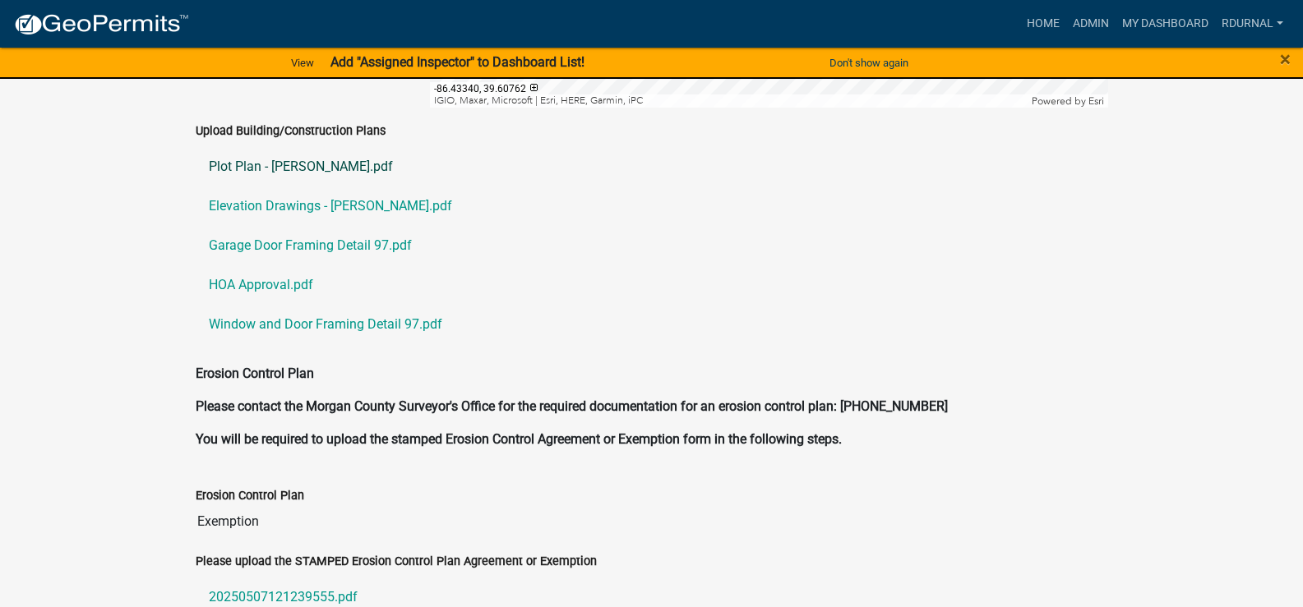
click at [293, 147] on link "Plot Plan - [PERSON_NAME].pdf" at bounding box center [652, 166] width 912 height 39
